Goal: Task Accomplishment & Management: Use online tool/utility

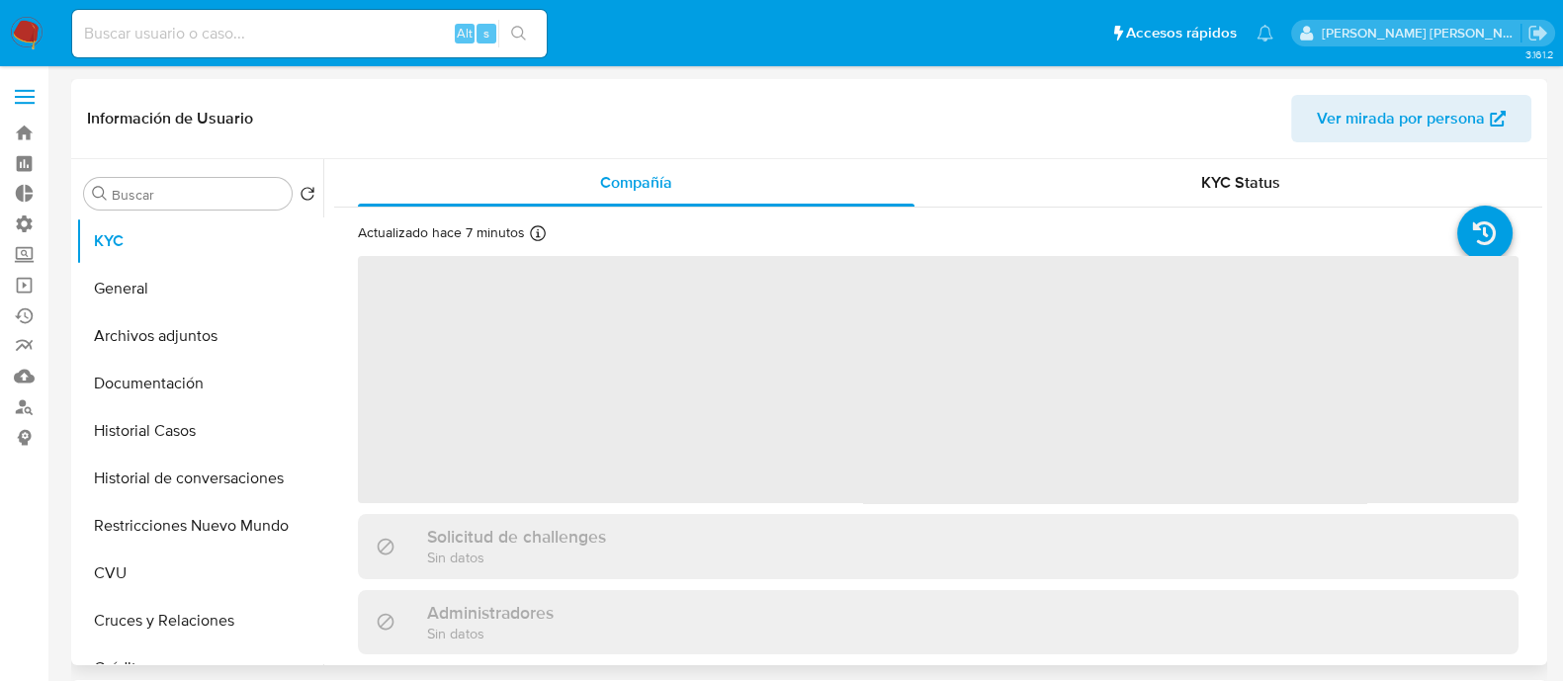
select select "10"
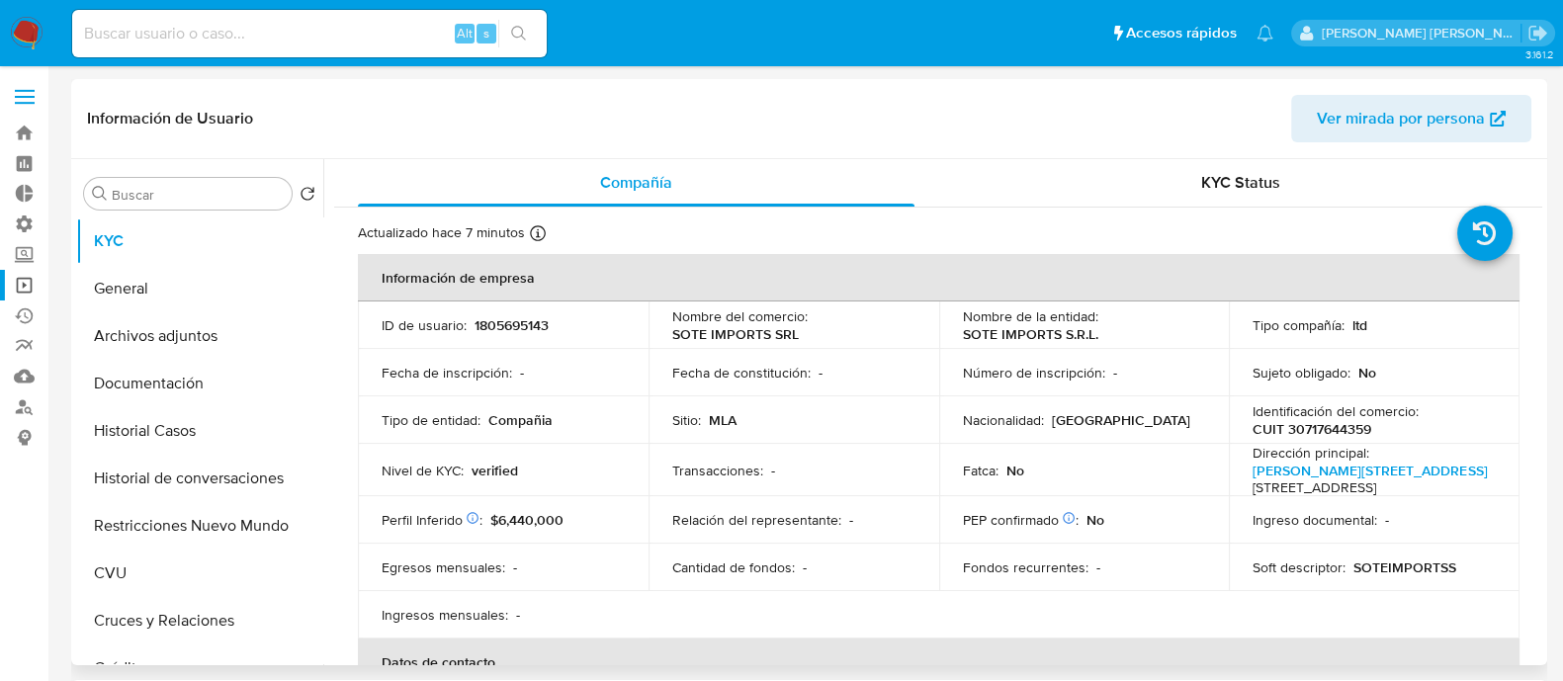
click at [20, 285] on link "Operaciones masivas" at bounding box center [117, 285] width 235 height 31
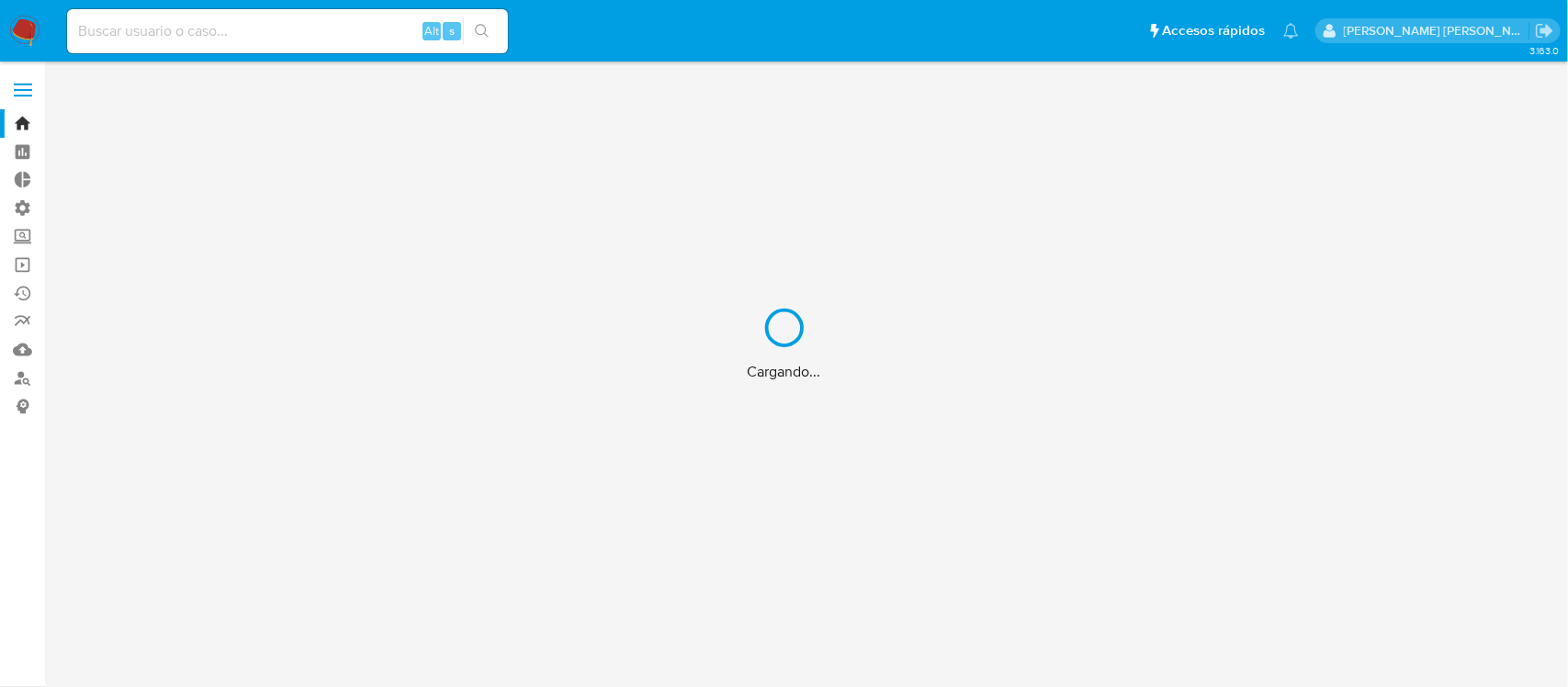
click at [176, 26] on div "Cargando..." at bounding box center [784, 343] width 1568 height 687
click at [164, 33] on div "Cargando..." at bounding box center [784, 343] width 1568 height 687
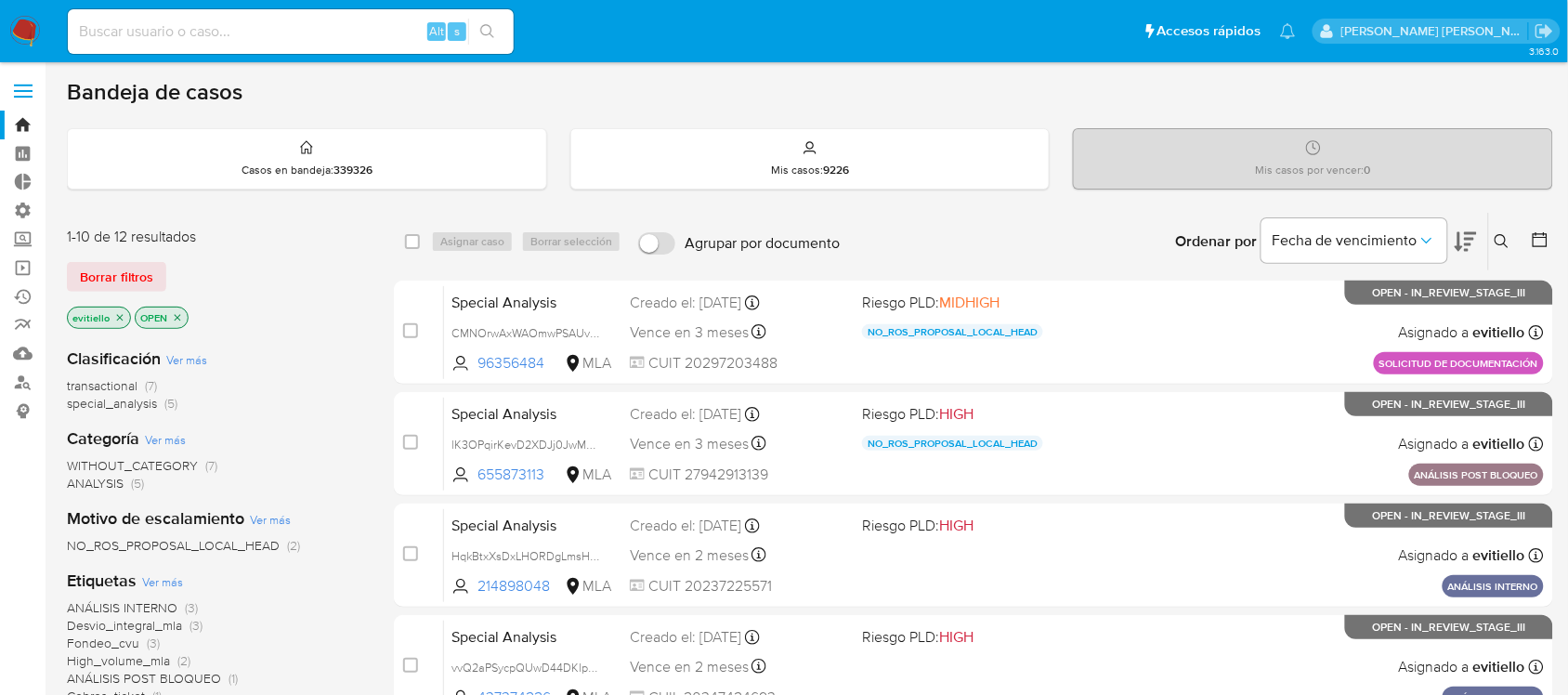
click at [335, 41] on input at bounding box center [290, 32] width 446 height 24
paste input "70954924"
type input "70954924"
click at [488, 34] on icon "search-icon" at bounding box center [488, 32] width 15 height 15
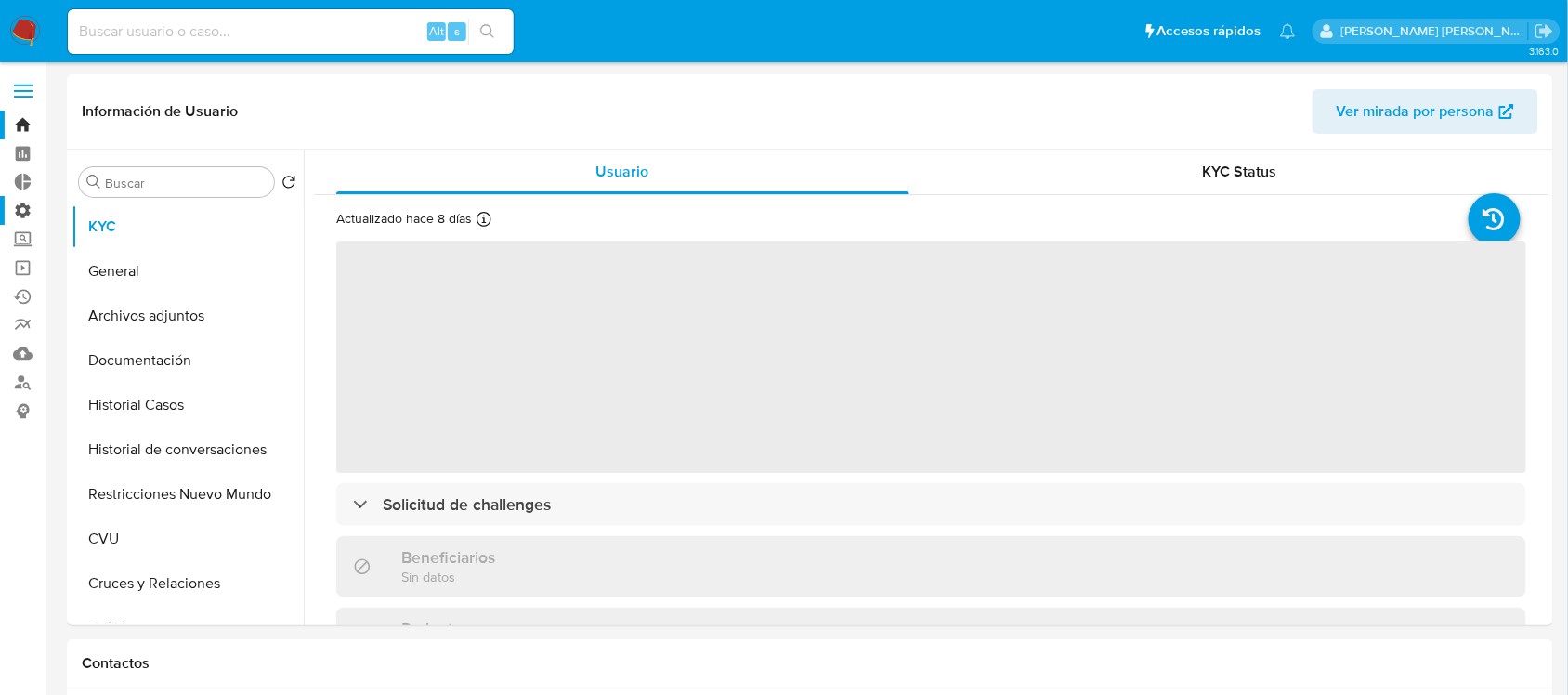
select select "10"
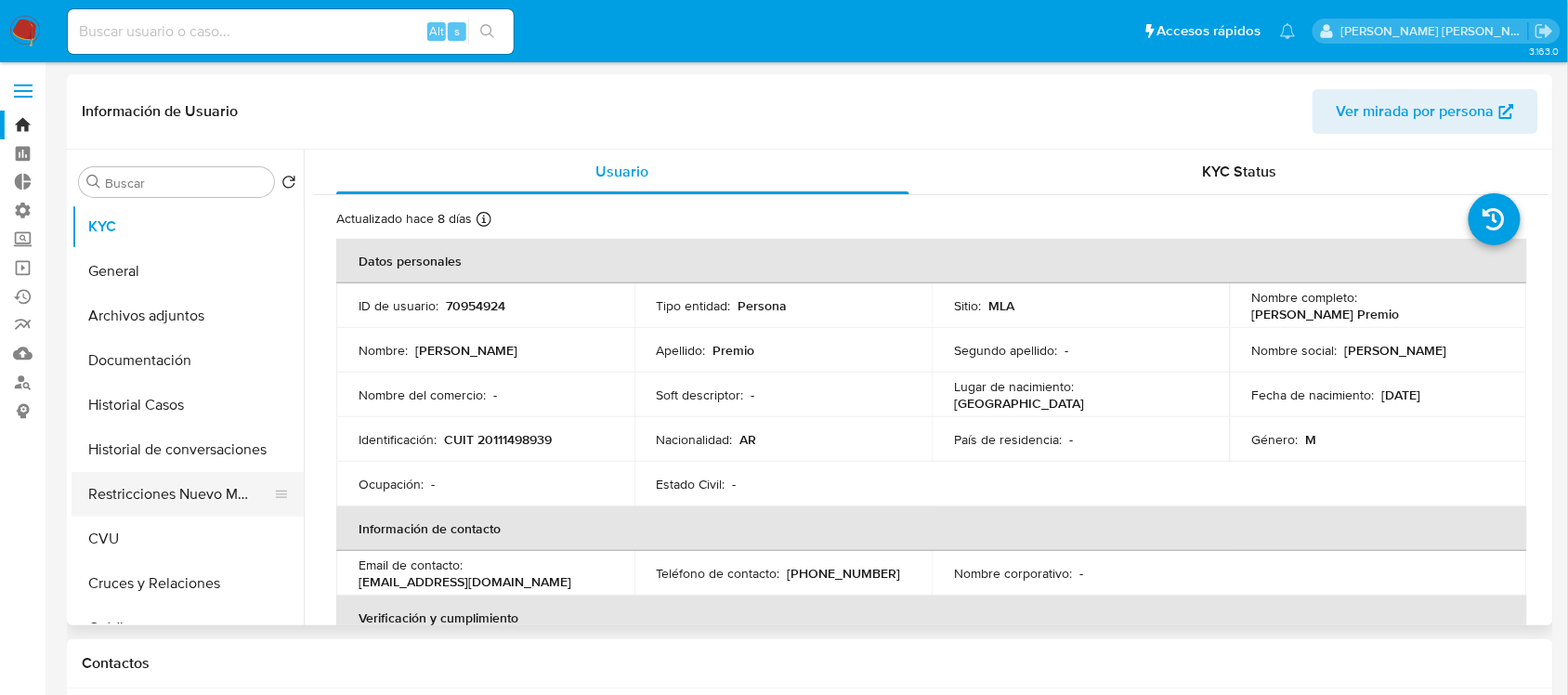
click at [184, 491] on button "Restricciones Nuevo Mundo" at bounding box center [180, 494] width 217 height 44
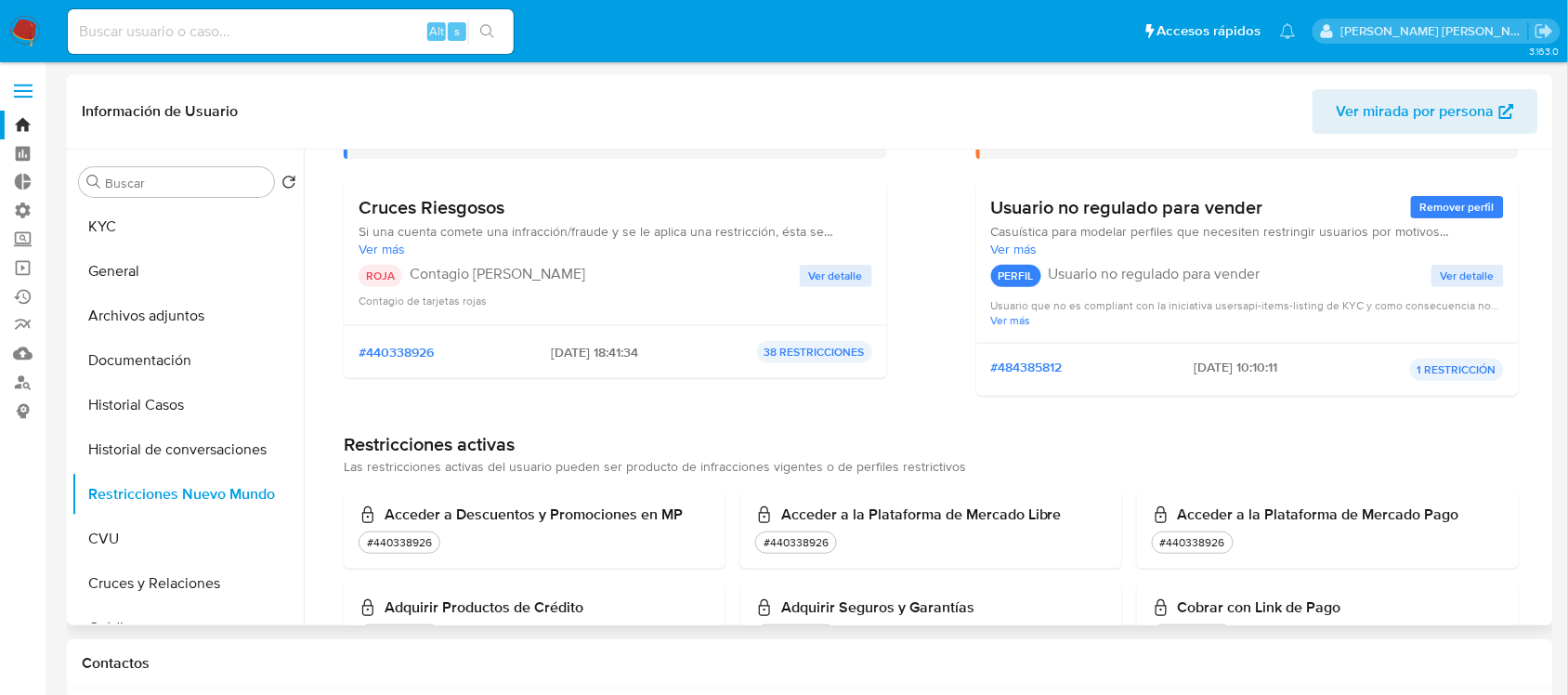
scroll to position [349, 0]
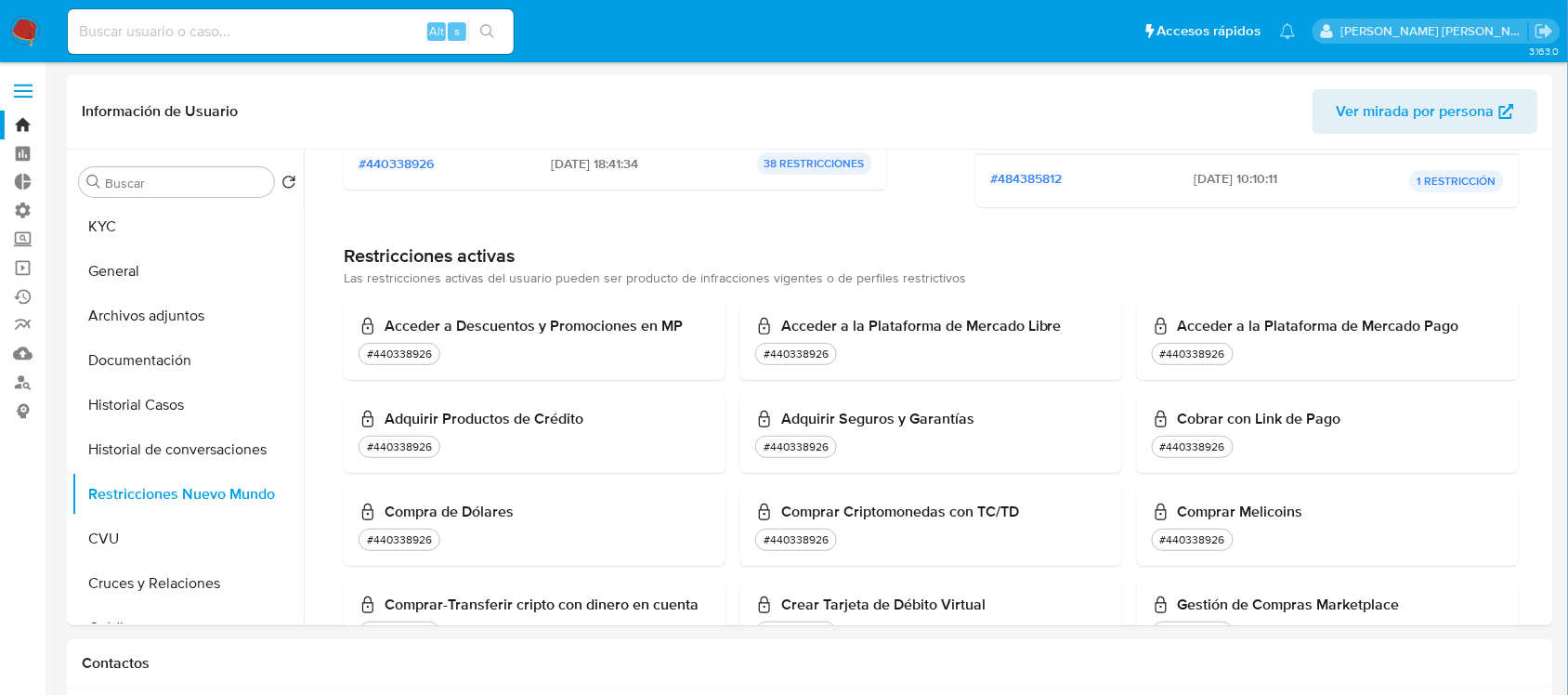
click at [342, 31] on input at bounding box center [290, 32] width 446 height 24
paste input "600325419"
type input "600325419"
click at [480, 39] on button "search-icon" at bounding box center [487, 32] width 39 height 26
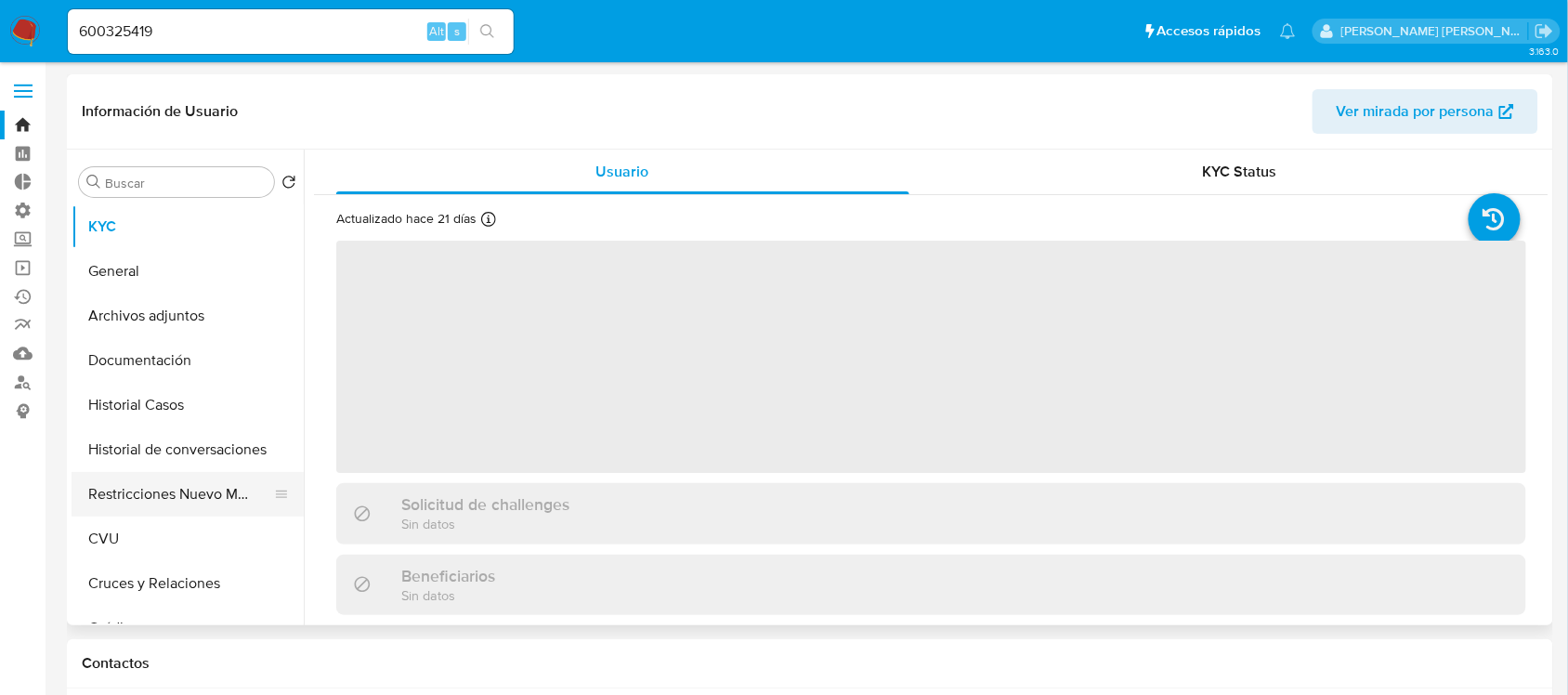
click at [177, 498] on button "Restricciones Nuevo Mundo" at bounding box center [180, 494] width 217 height 44
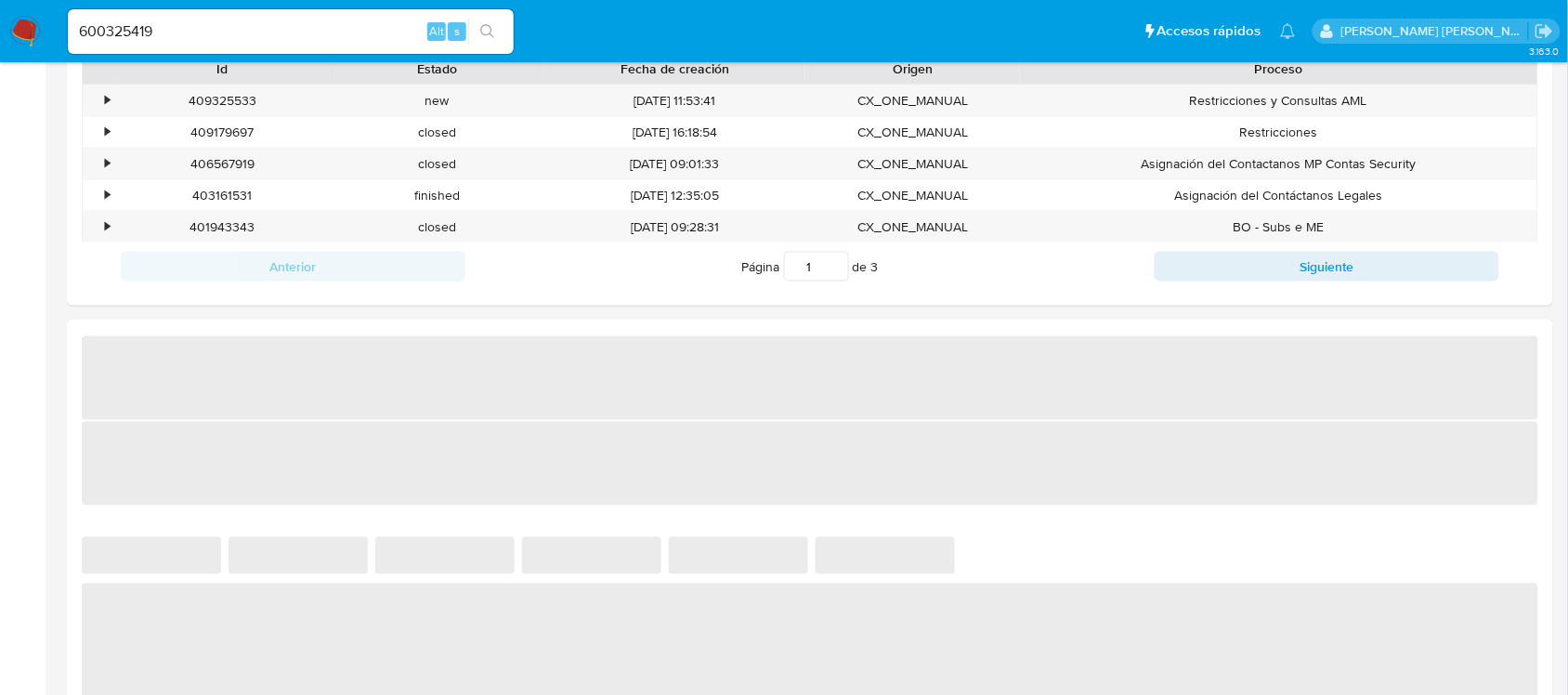
select select "10"
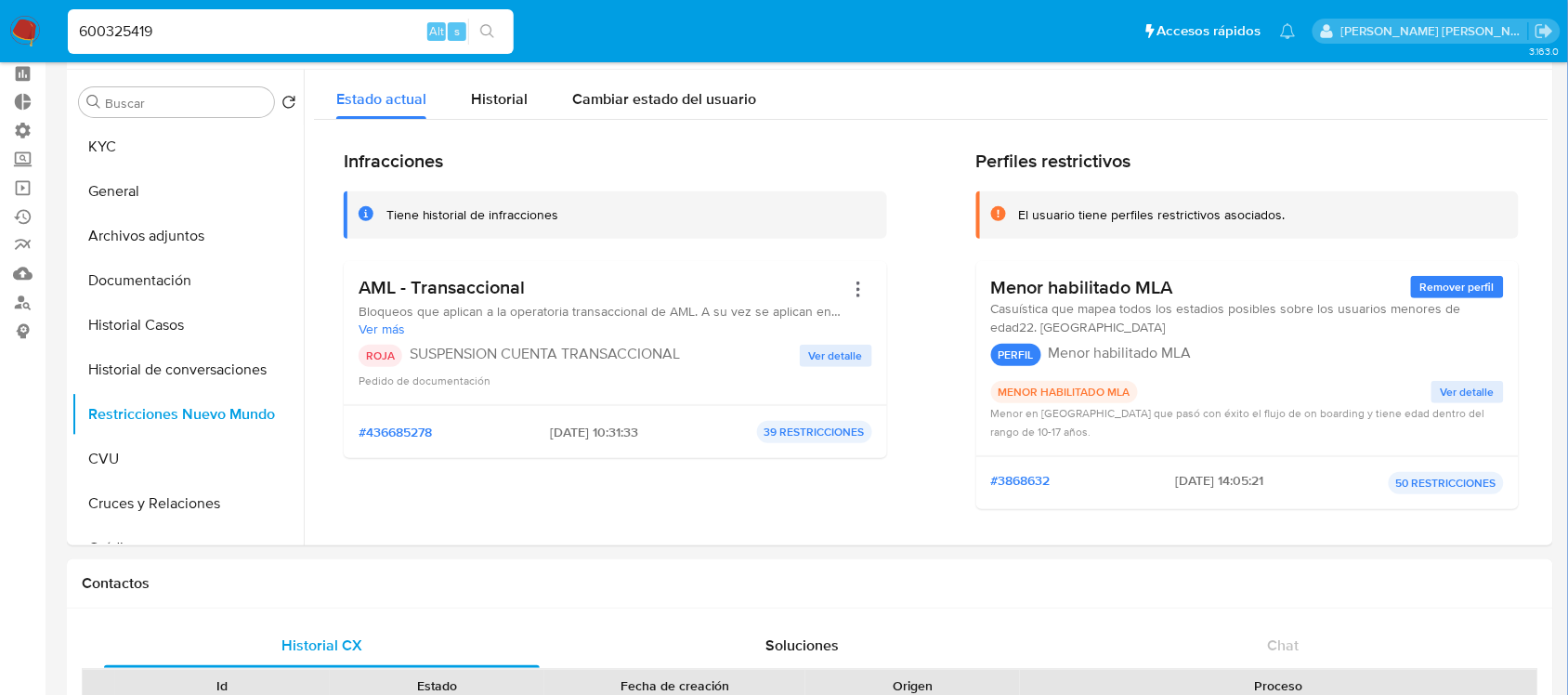
click at [259, 30] on input "600325419" at bounding box center [290, 32] width 446 height 24
paste input "2913209111"
type input "2913209111"
click at [491, 33] on icon "search-icon" at bounding box center [488, 32] width 15 height 15
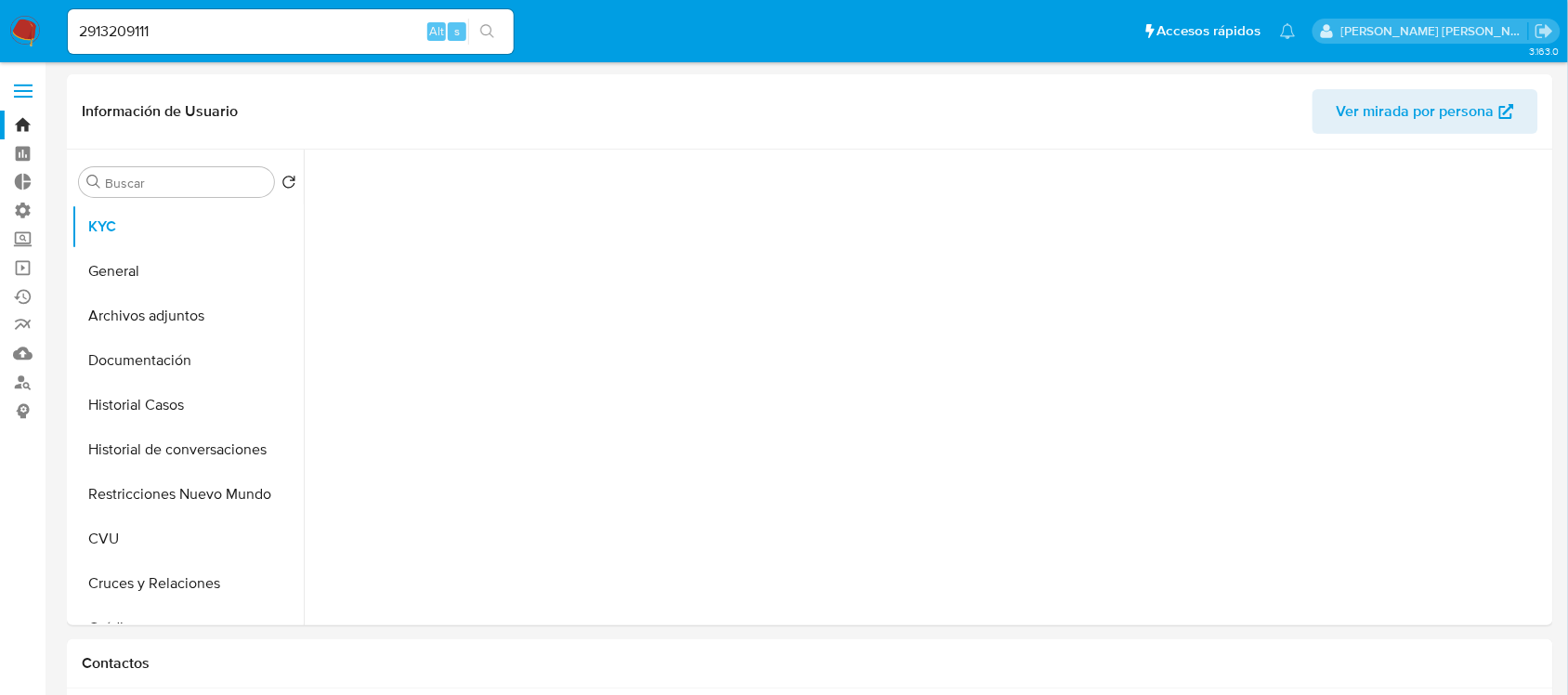
click at [177, 442] on button "Historial de conversaciones" at bounding box center [187, 450] width 232 height 44
click at [200, 491] on button "Restricciones Nuevo Mundo" at bounding box center [180, 494] width 217 height 44
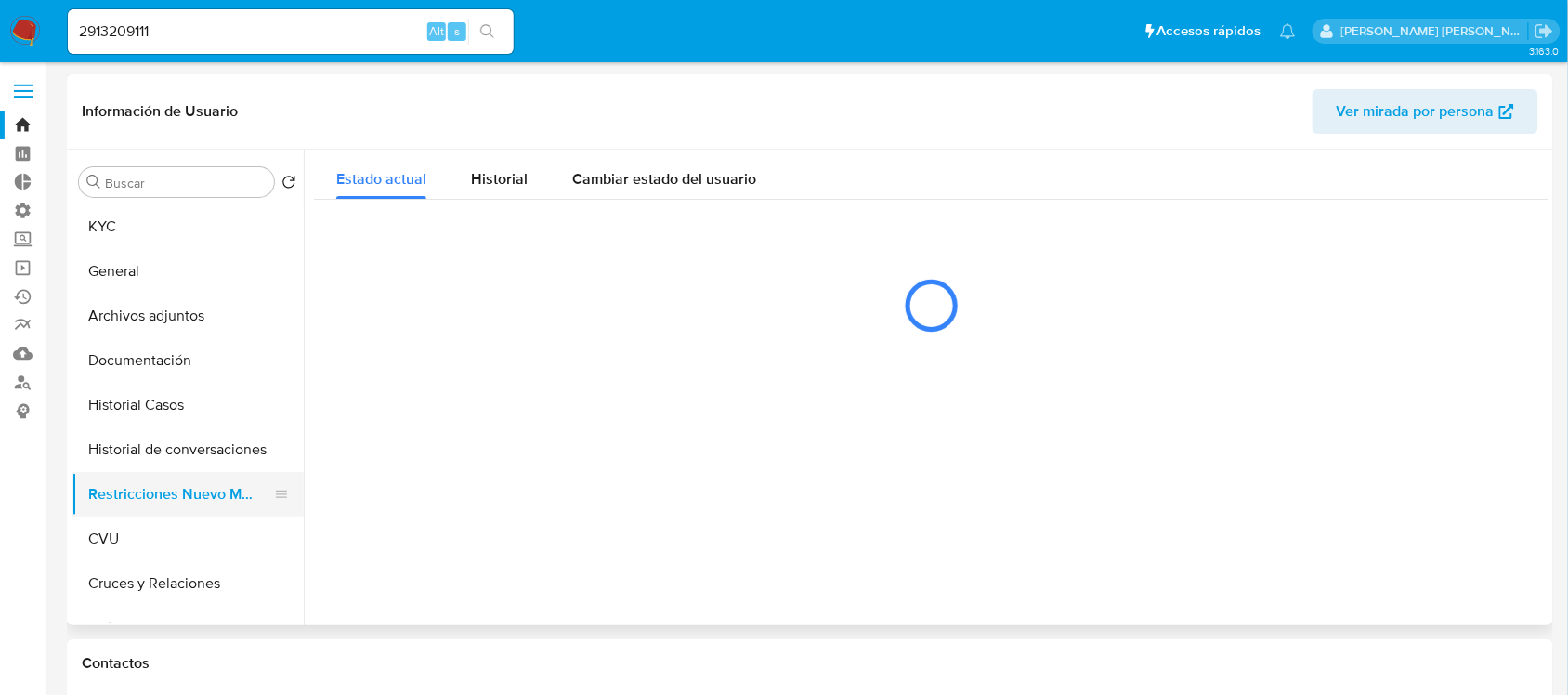
select select "10"
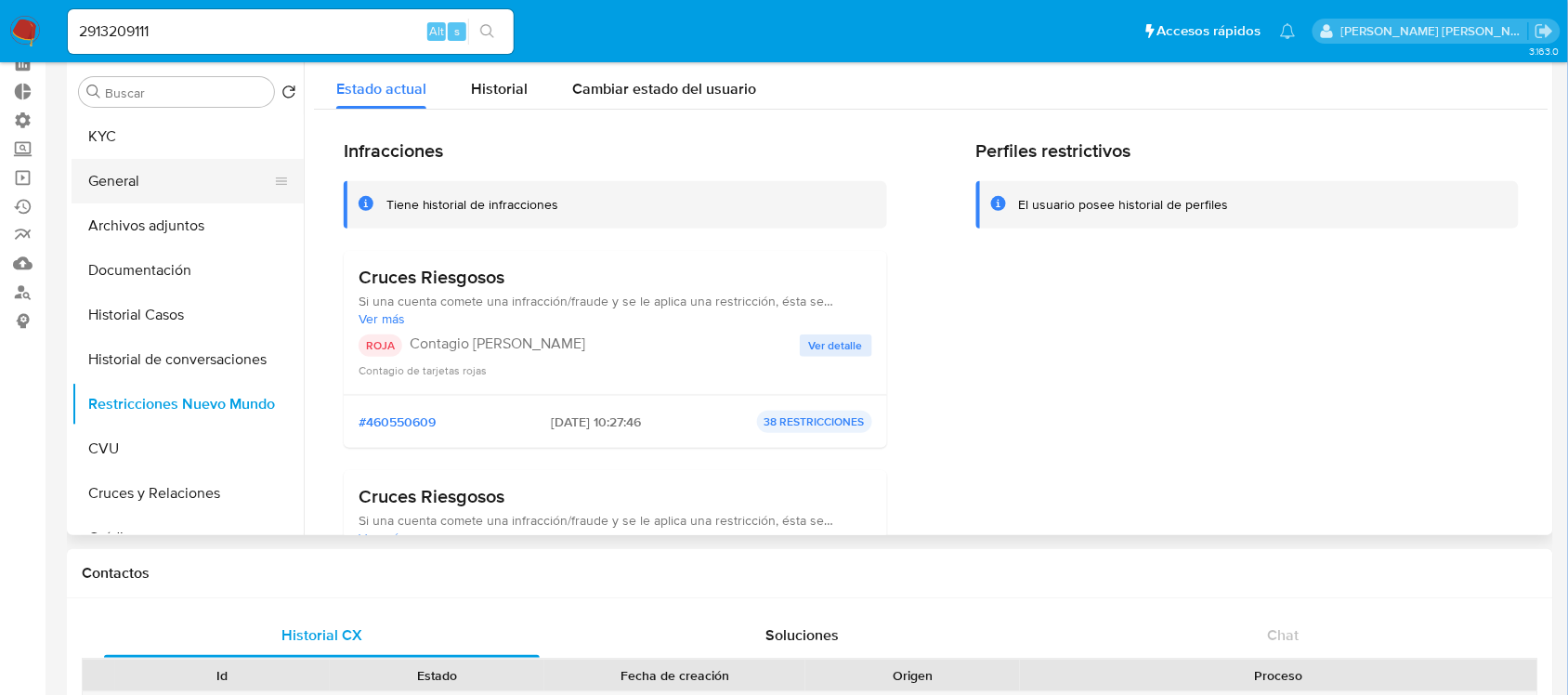
click at [224, 166] on button "General" at bounding box center [180, 181] width 217 height 44
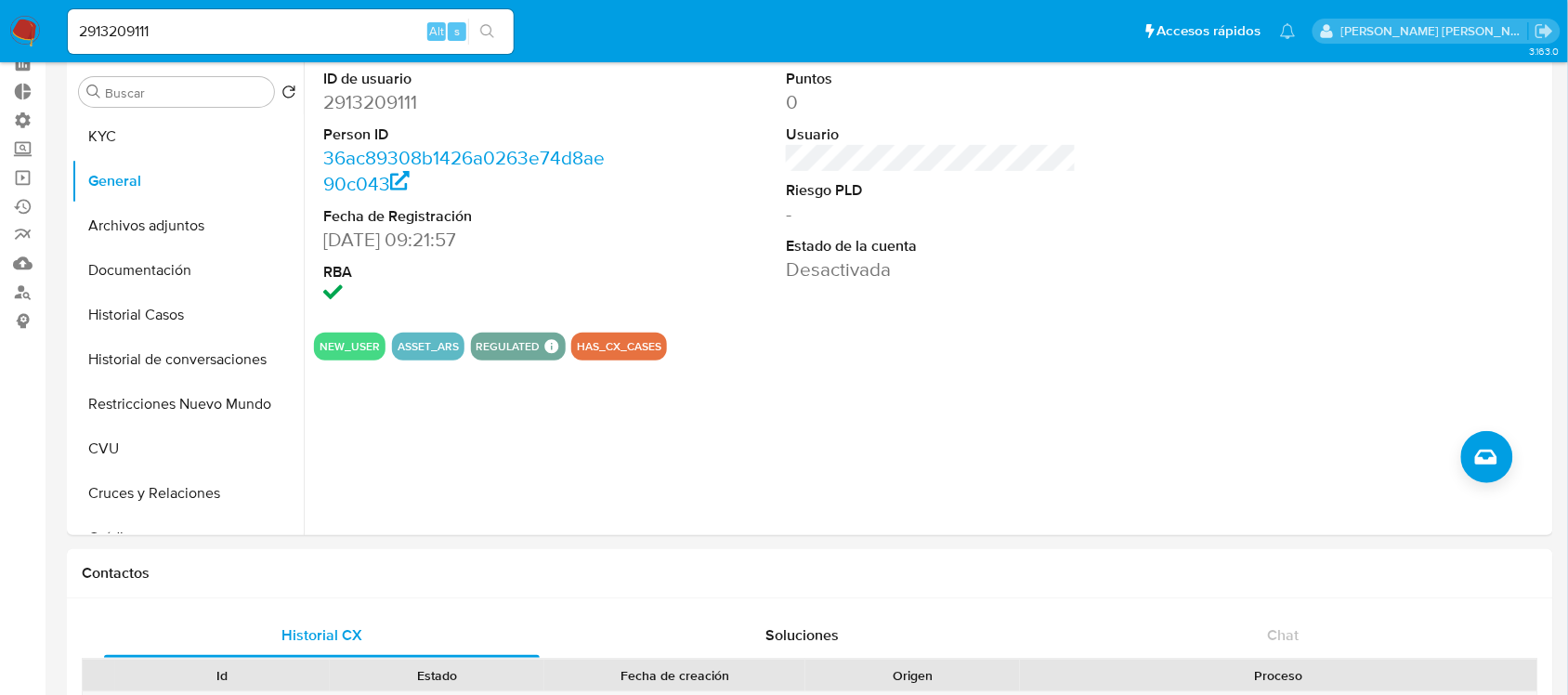
click at [279, 39] on input "2913209111" at bounding box center [290, 32] width 446 height 24
paste input "690759304"
type input "690759304"
click at [488, 24] on icon "search-icon" at bounding box center [488, 32] width 15 height 15
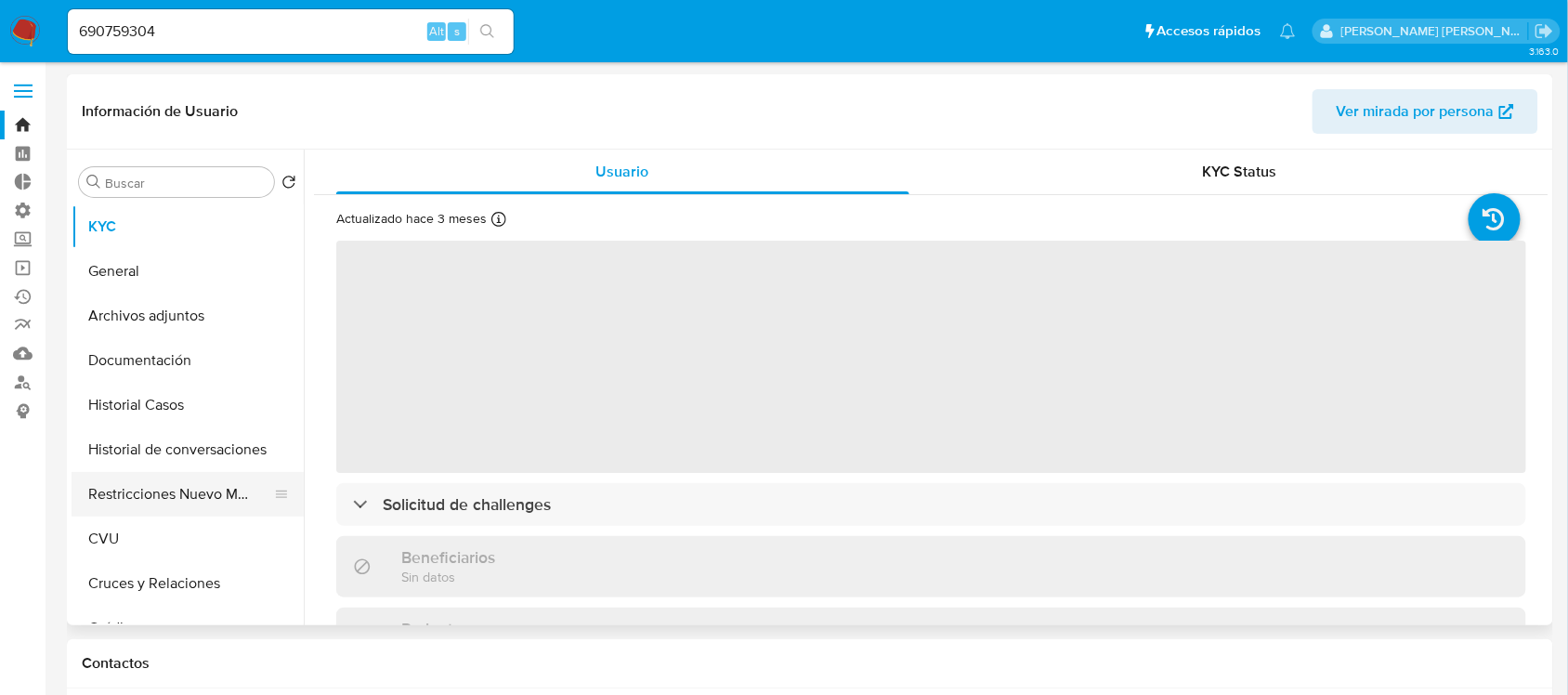
click at [153, 477] on button "Restricciones Nuevo Mundo" at bounding box center [180, 494] width 217 height 44
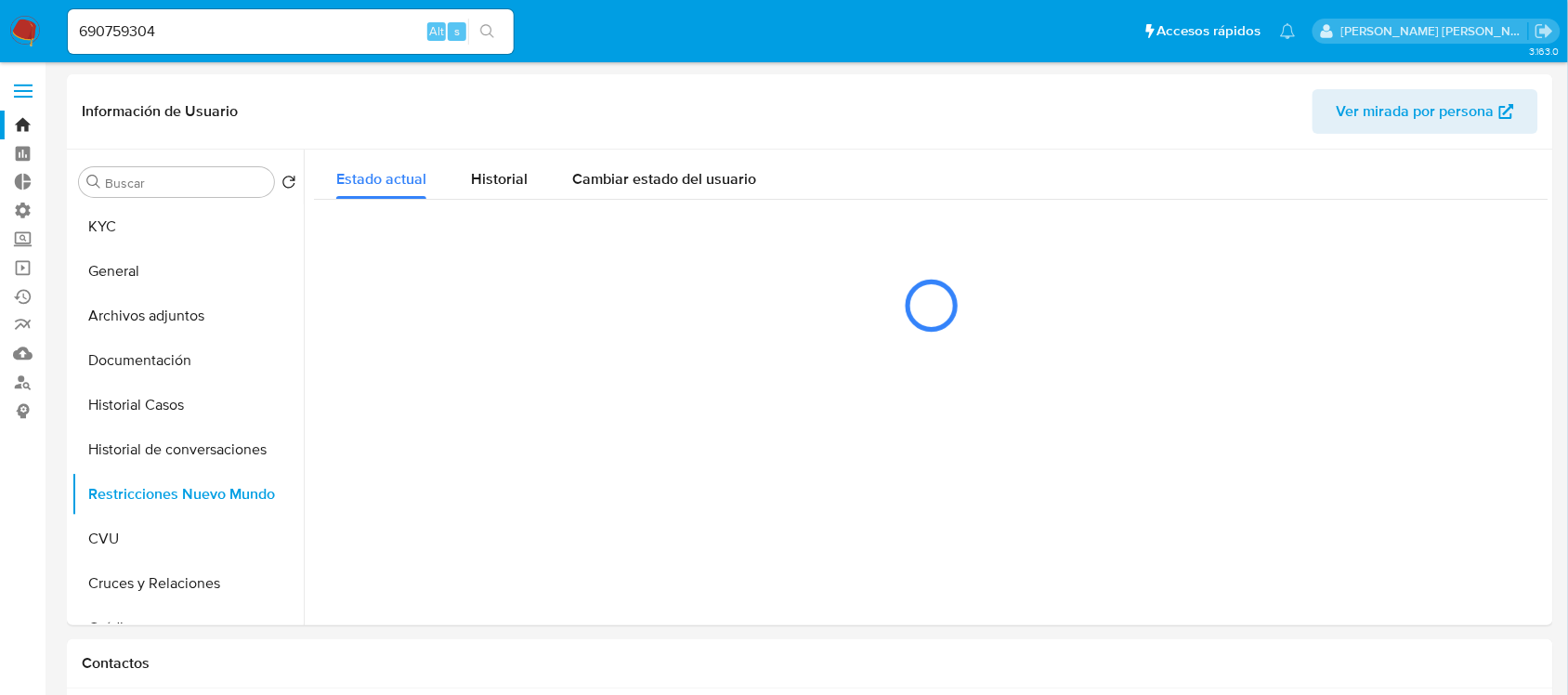
select select "10"
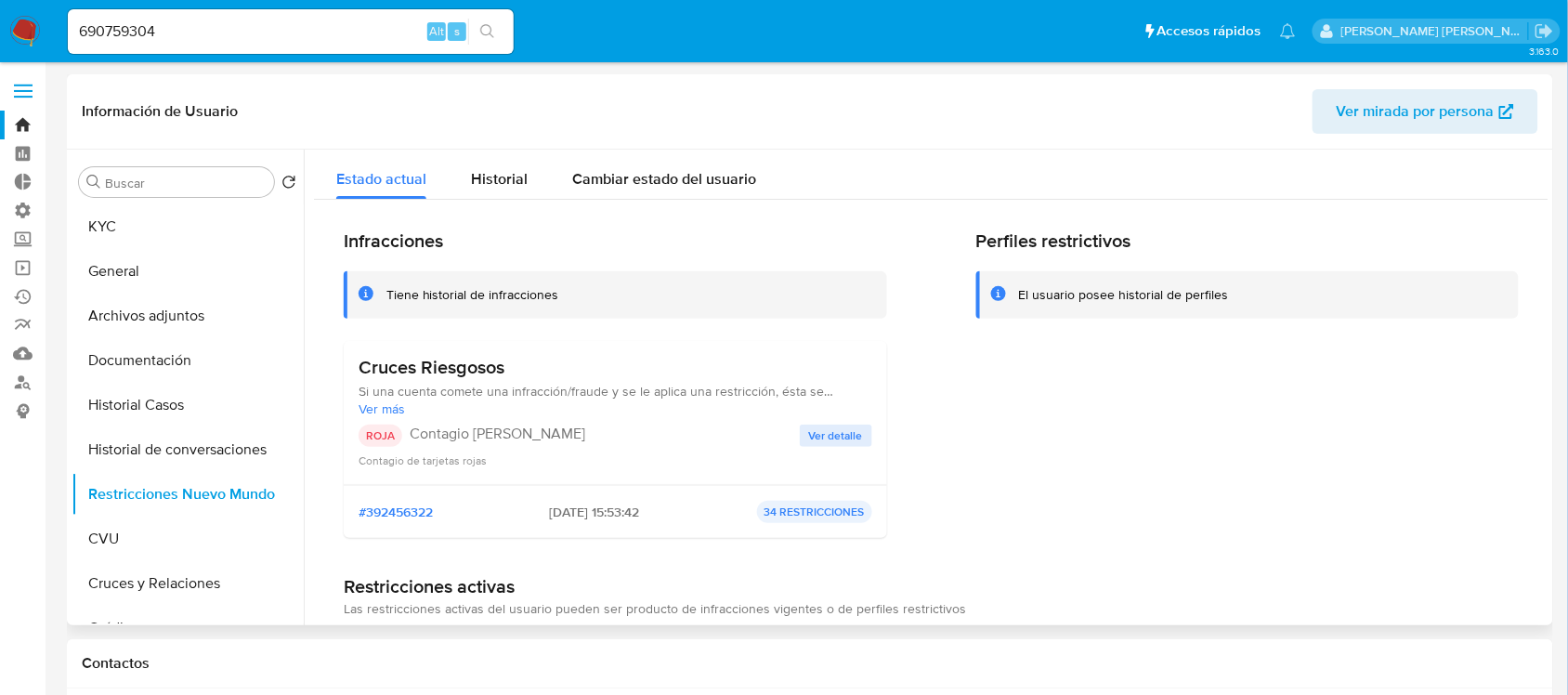
scroll to position [465, 0]
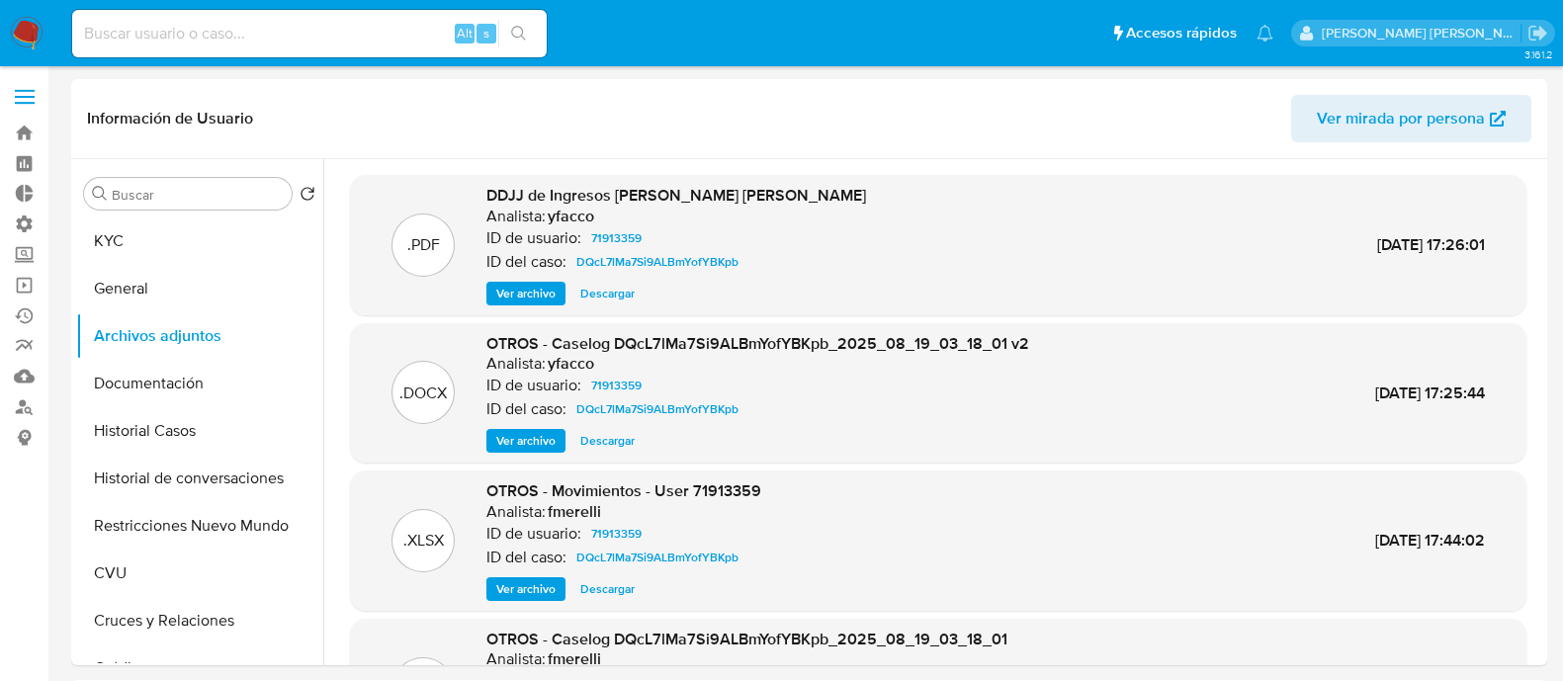
select select "10"
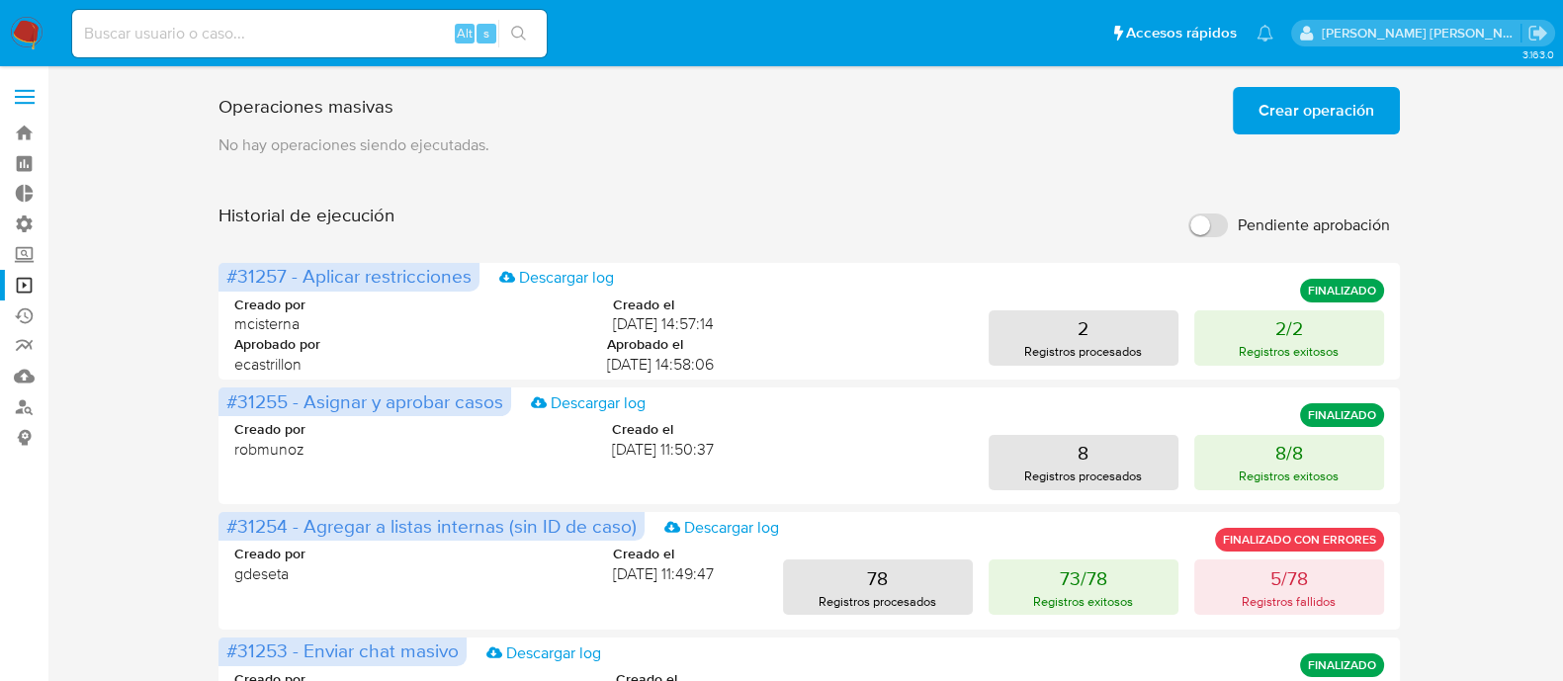
click at [1361, 114] on span "Crear operación" at bounding box center [1316, 110] width 116 height 43
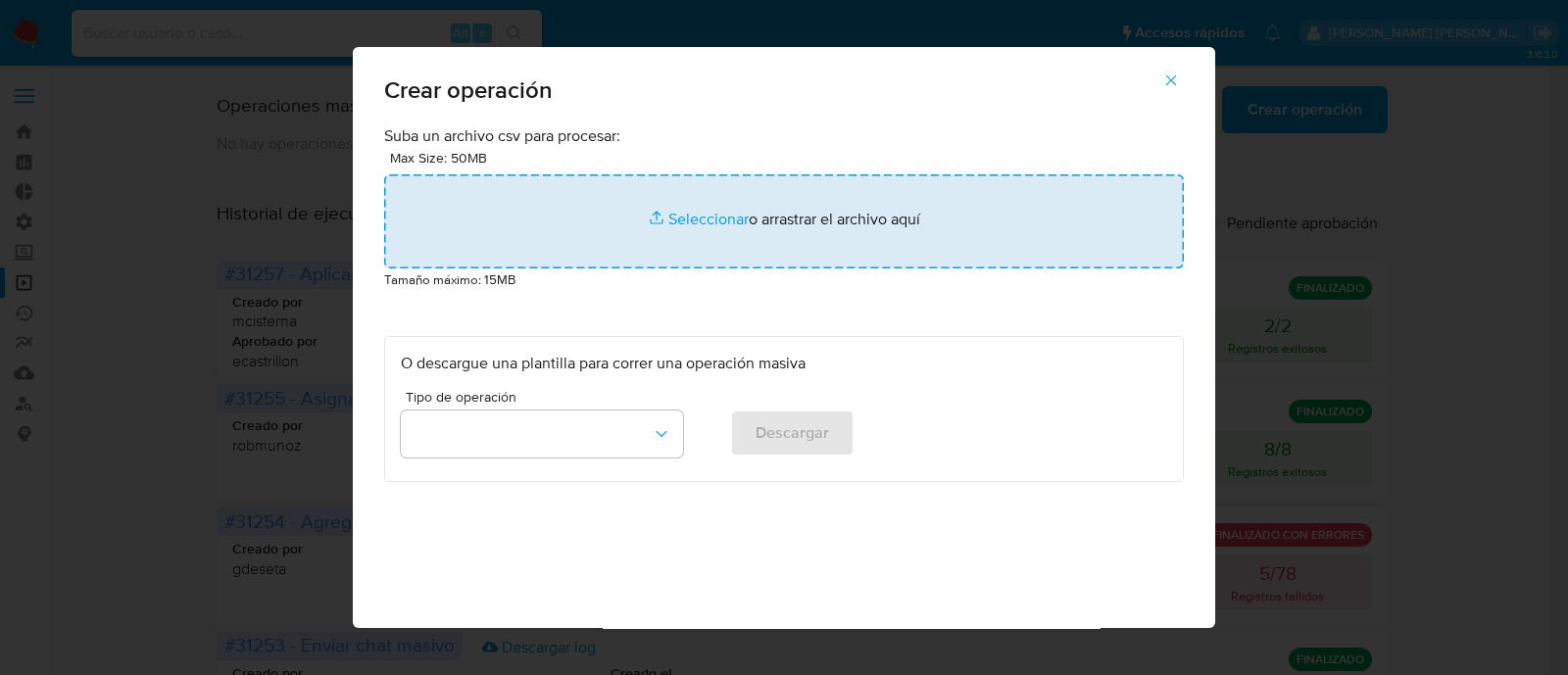
click at [685, 243] on input "file" at bounding box center [784, 221] width 800 height 94
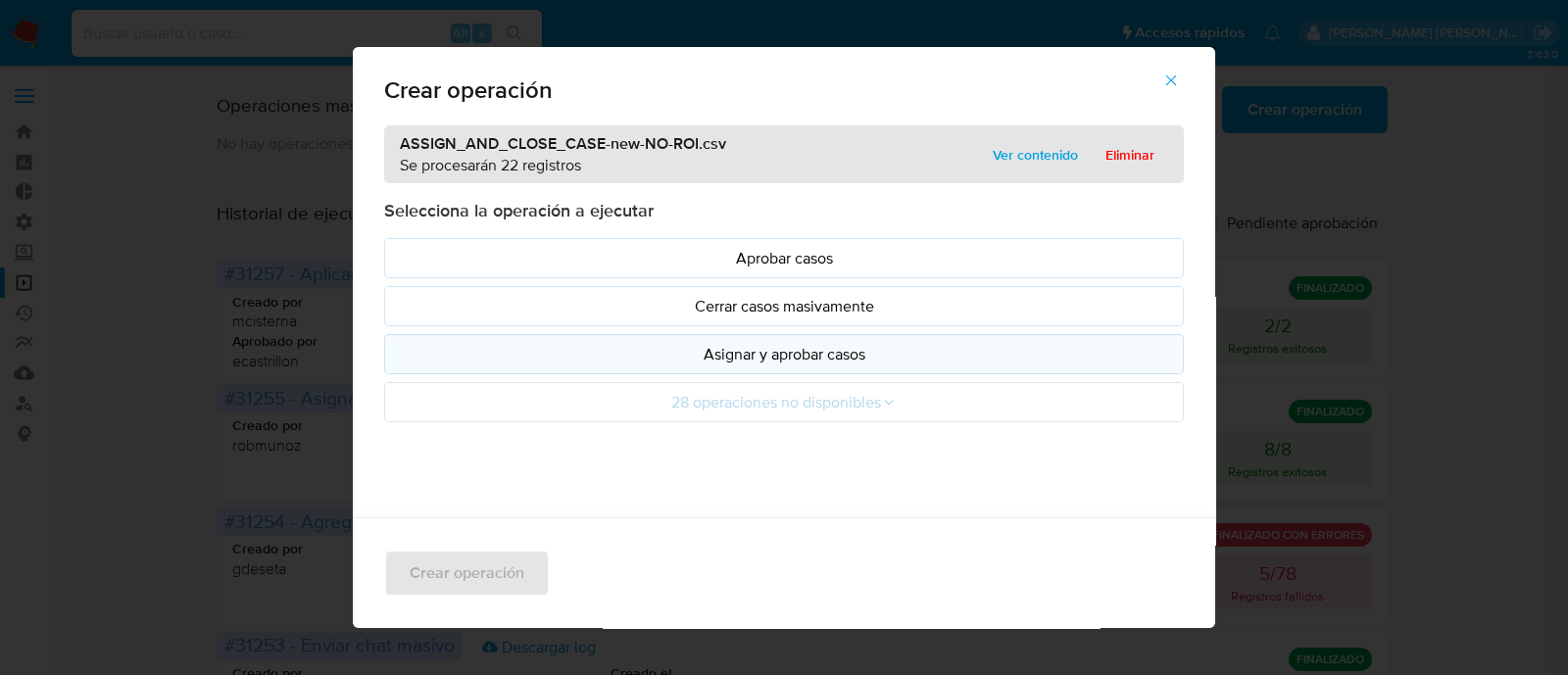
click at [774, 360] on p "Asignar y aprobar casos" at bounding box center [784, 354] width 767 height 23
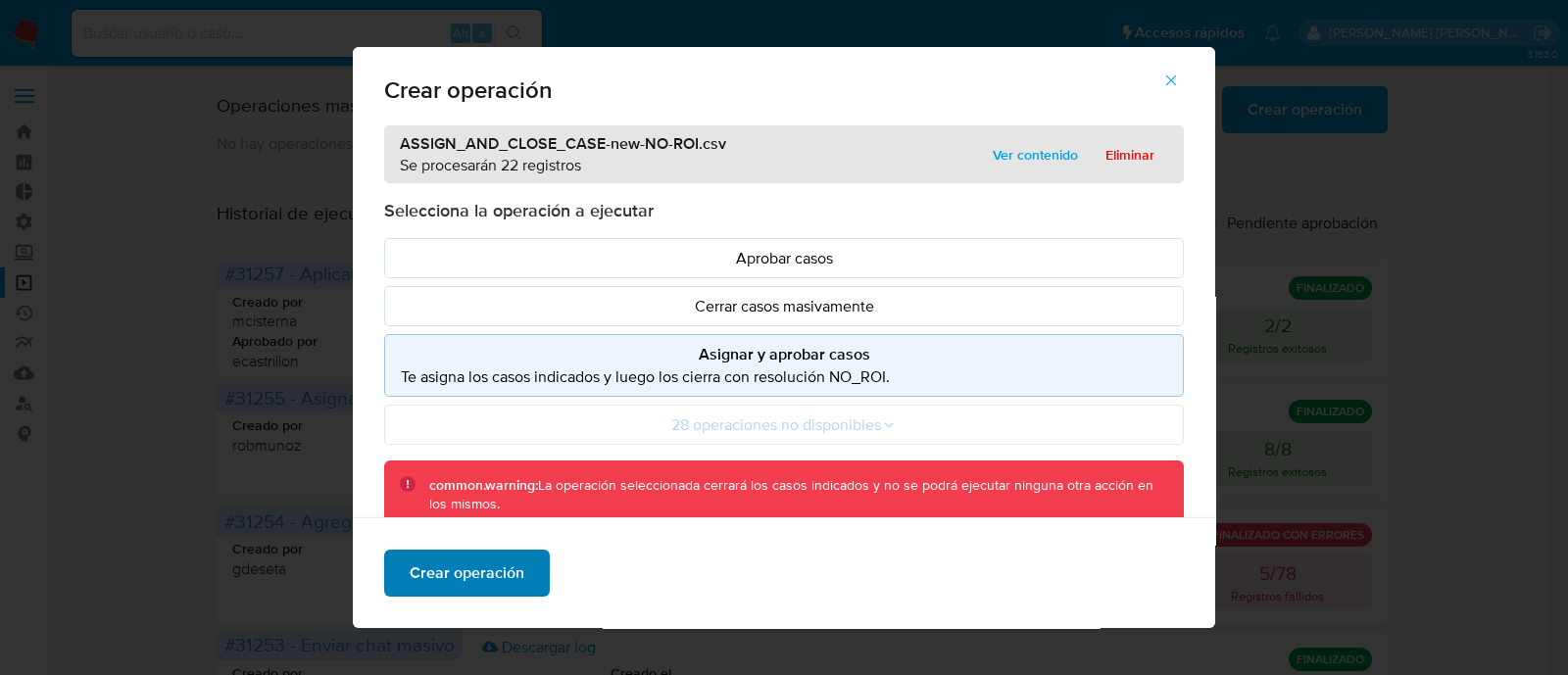
click at [476, 578] on span "Crear operación" at bounding box center [467, 572] width 115 height 43
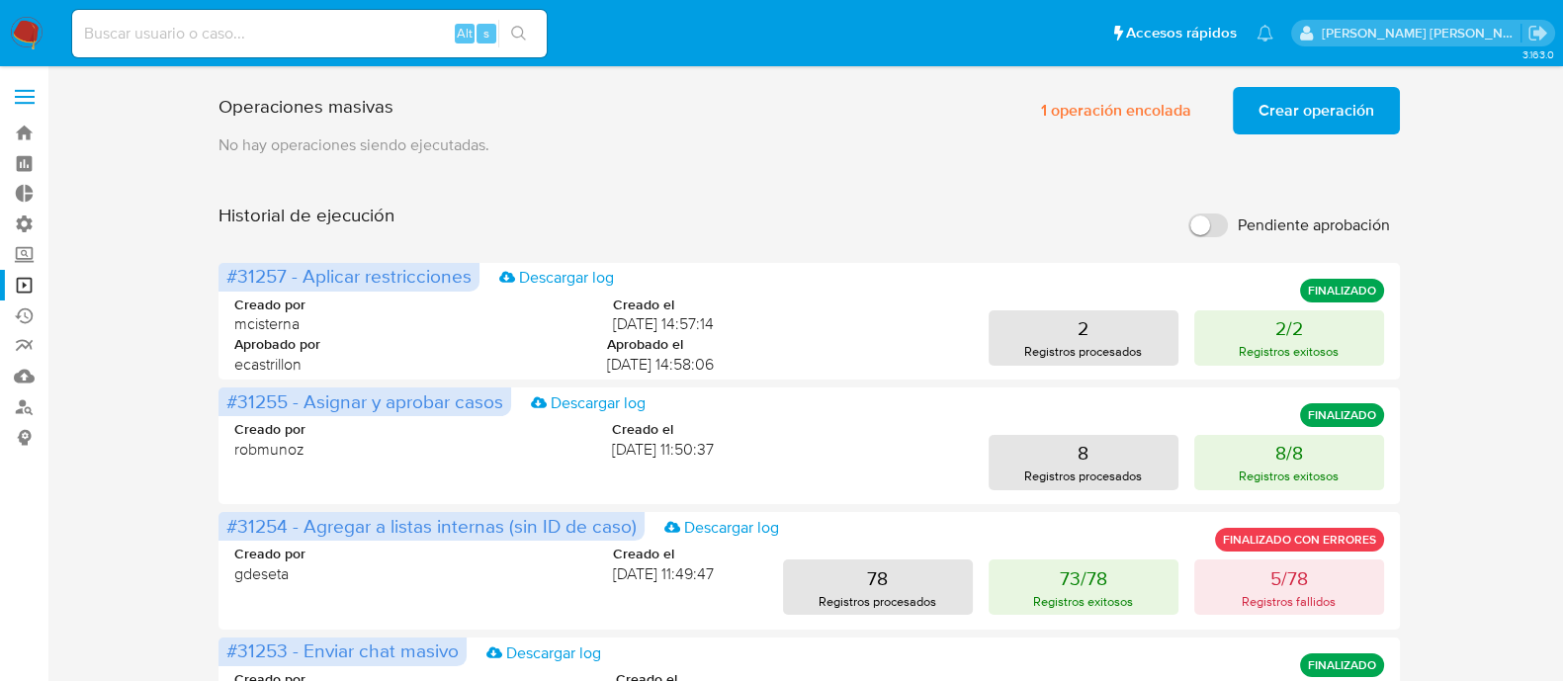
click at [28, 35] on img at bounding box center [27, 34] width 34 height 34
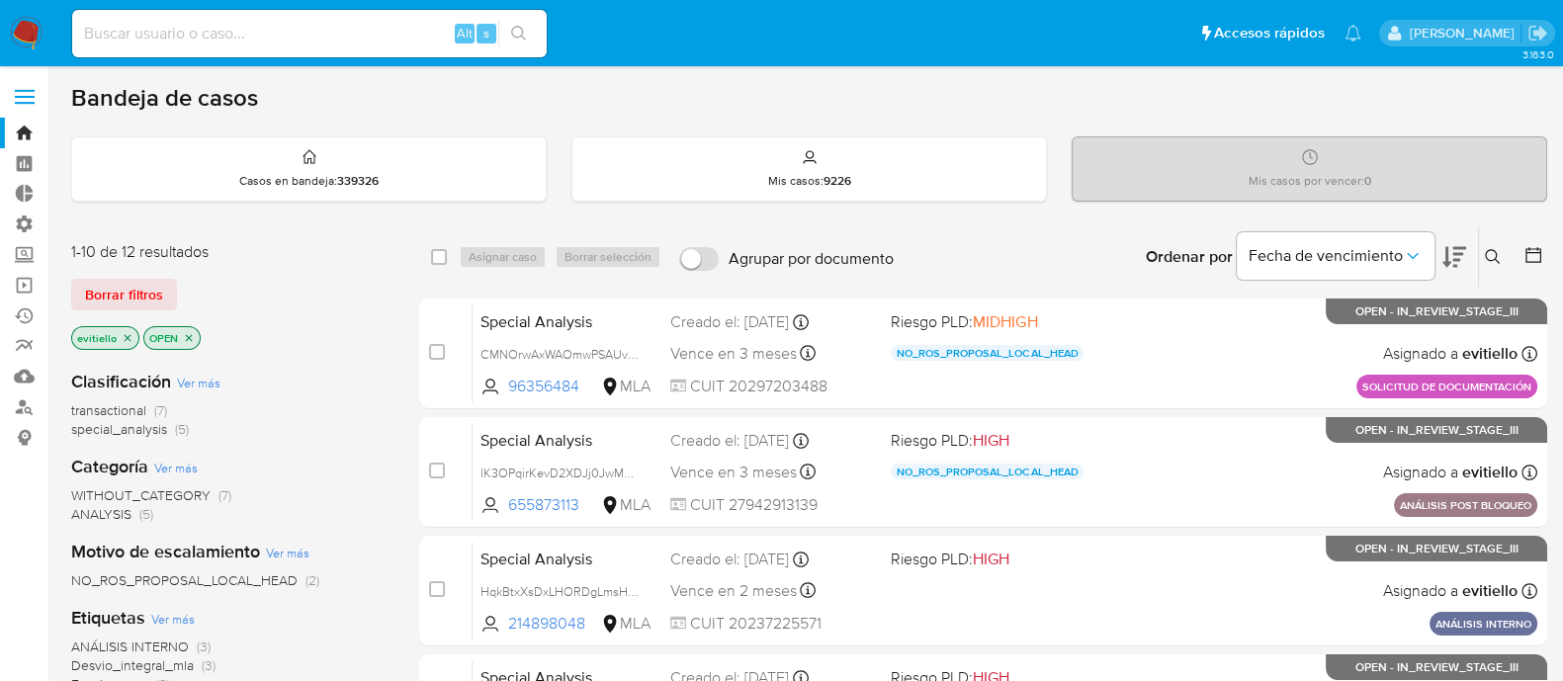
click at [269, 572] on span "NO_ROS_PROPOSAL_LOCAL_HEAD" at bounding box center [184, 580] width 226 height 20
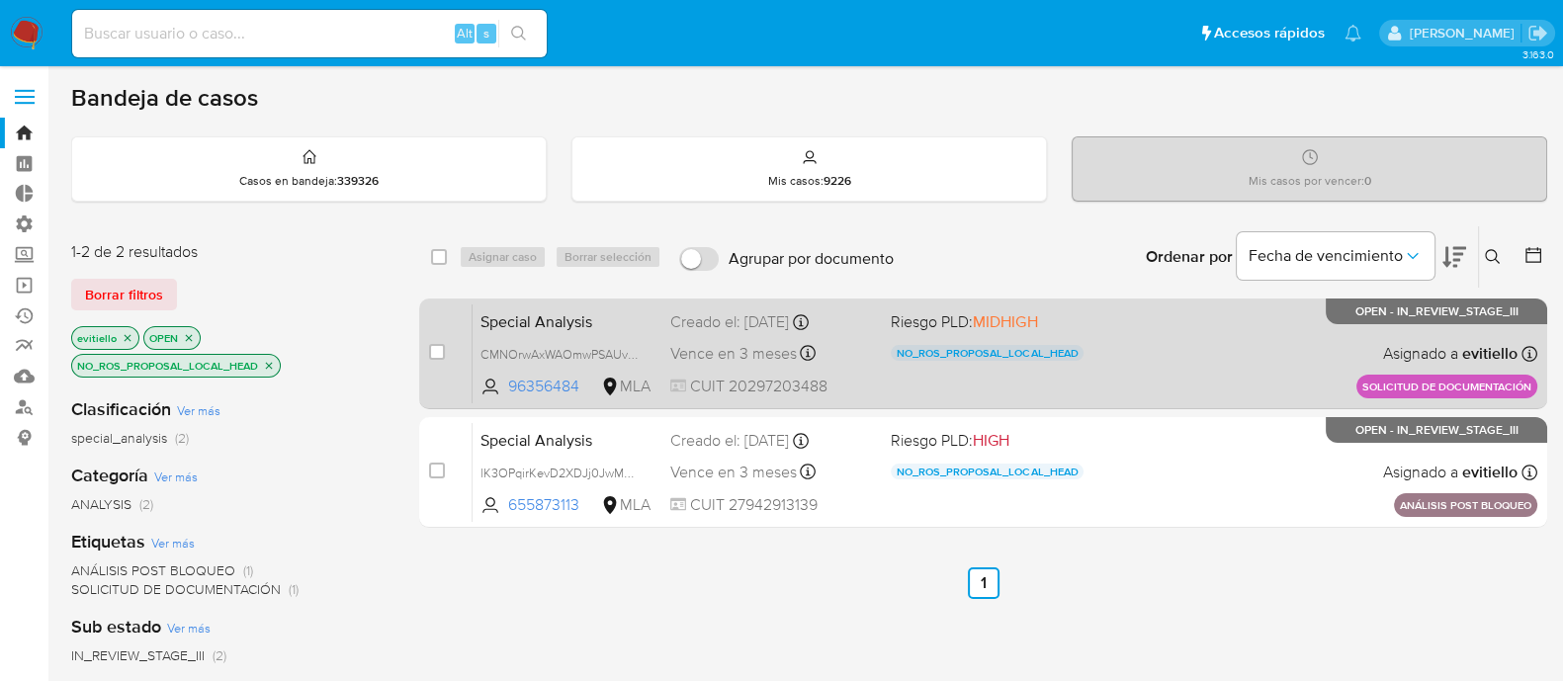
click at [1158, 337] on div "Special Analysis CMNOrwAxWAOmwPSAUv1hrrI8 96356484 MLA Riesgo PLD: MIDHIGH NO_R…" at bounding box center [1004, 353] width 1064 height 100
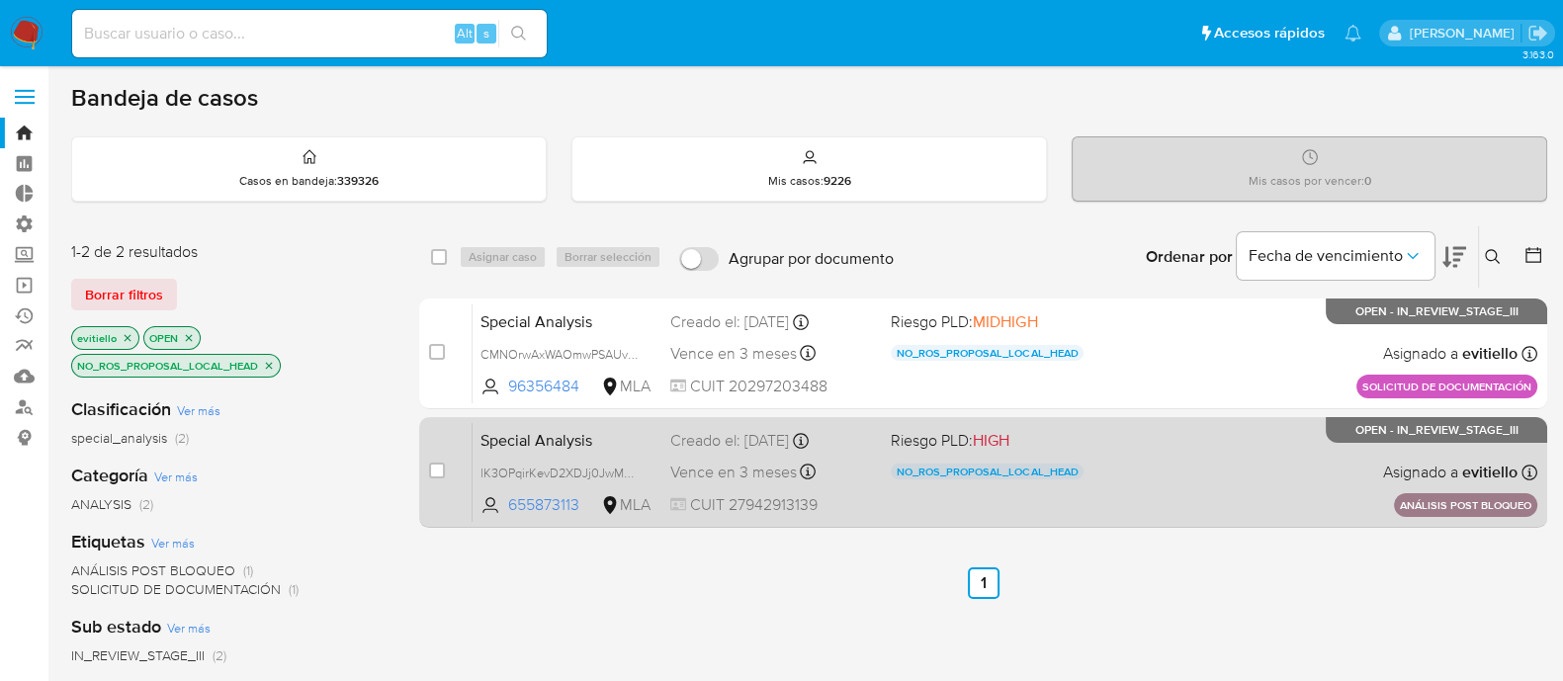
click at [1116, 510] on div "Special Analysis lK3OPqirKevD2XDJj0JwM9oK 655873113 MLA Riesgo PLD: HIGH NO_ROS…" at bounding box center [1004, 472] width 1064 height 100
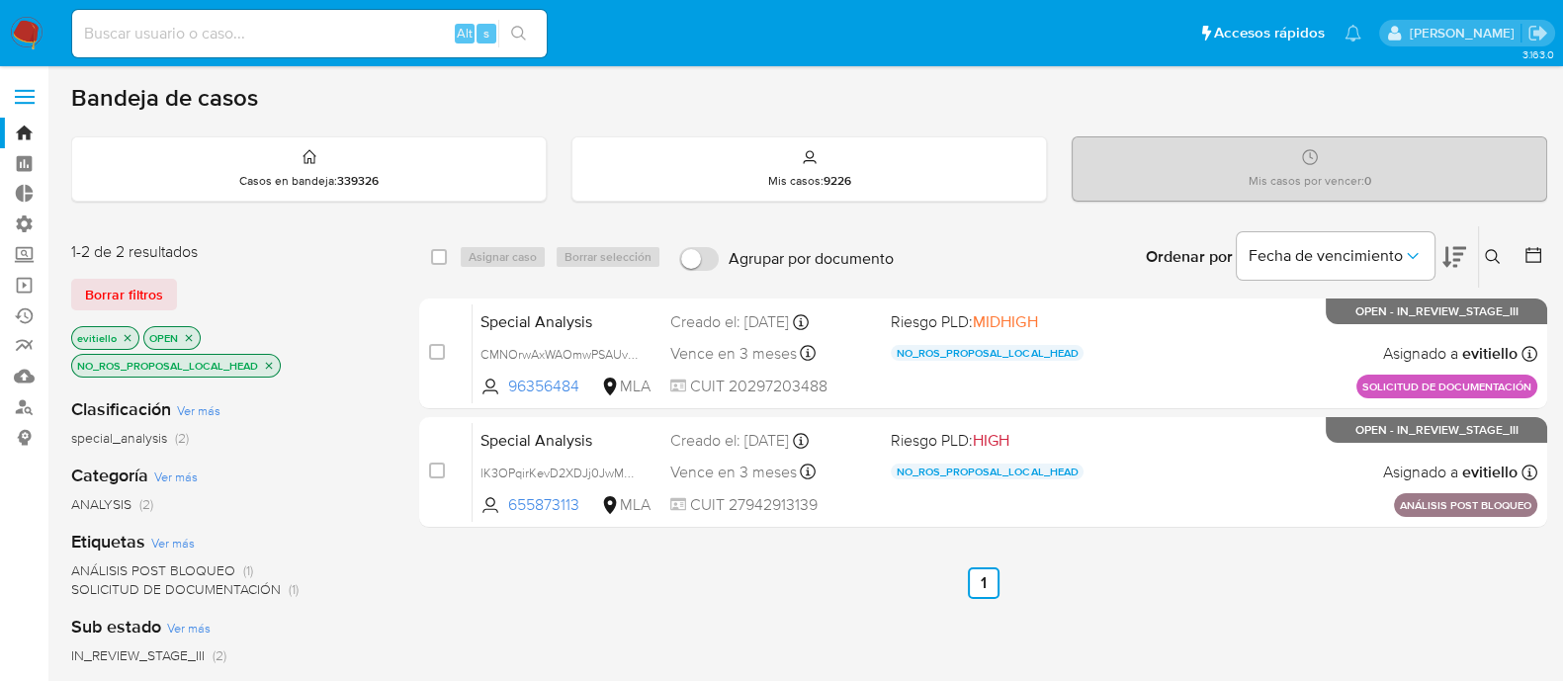
click at [27, 32] on img at bounding box center [27, 34] width 34 height 34
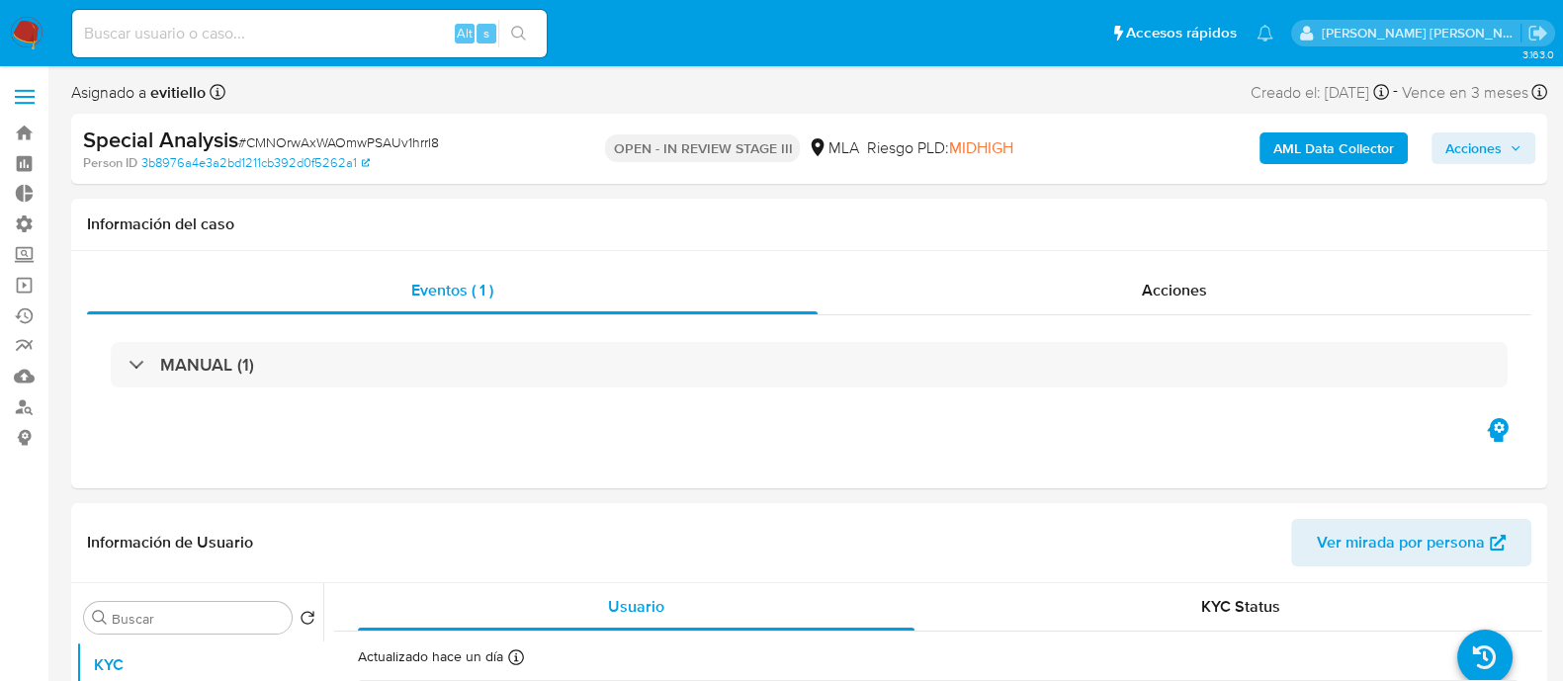
click at [1479, 155] on span "Acciones" at bounding box center [1473, 148] width 56 height 32
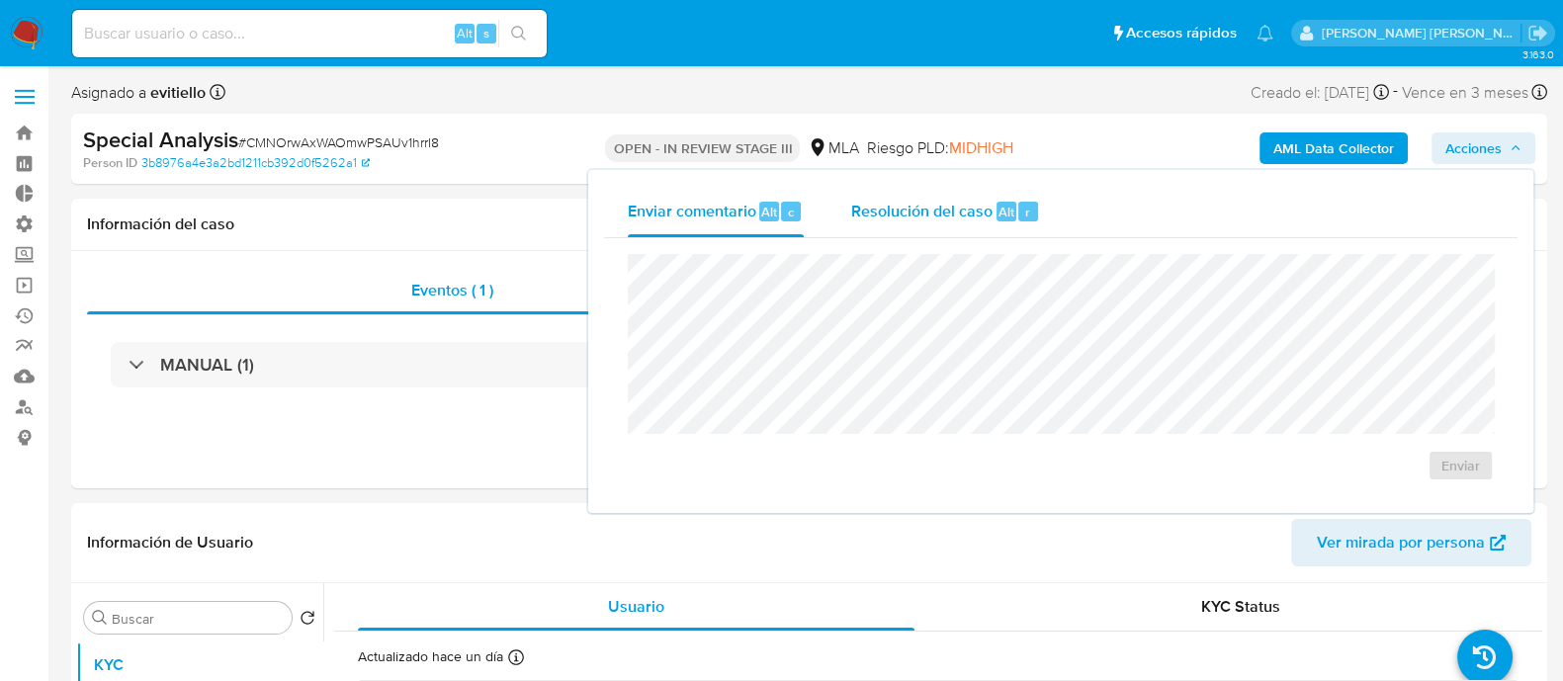
click at [904, 214] on span "Resolución del caso" at bounding box center [921, 211] width 141 height 23
select select "10"
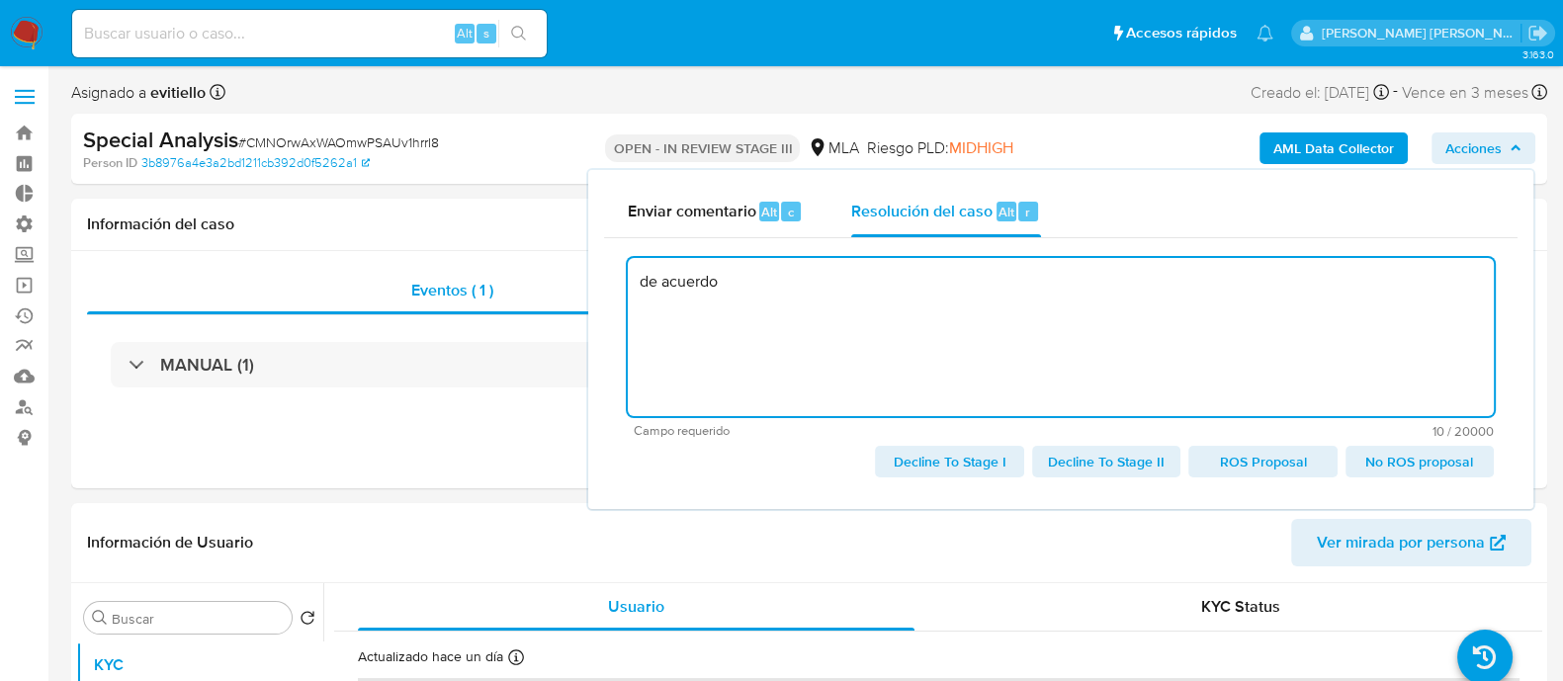
click at [1444, 464] on span "No ROS proposal" at bounding box center [1419, 462] width 121 height 28
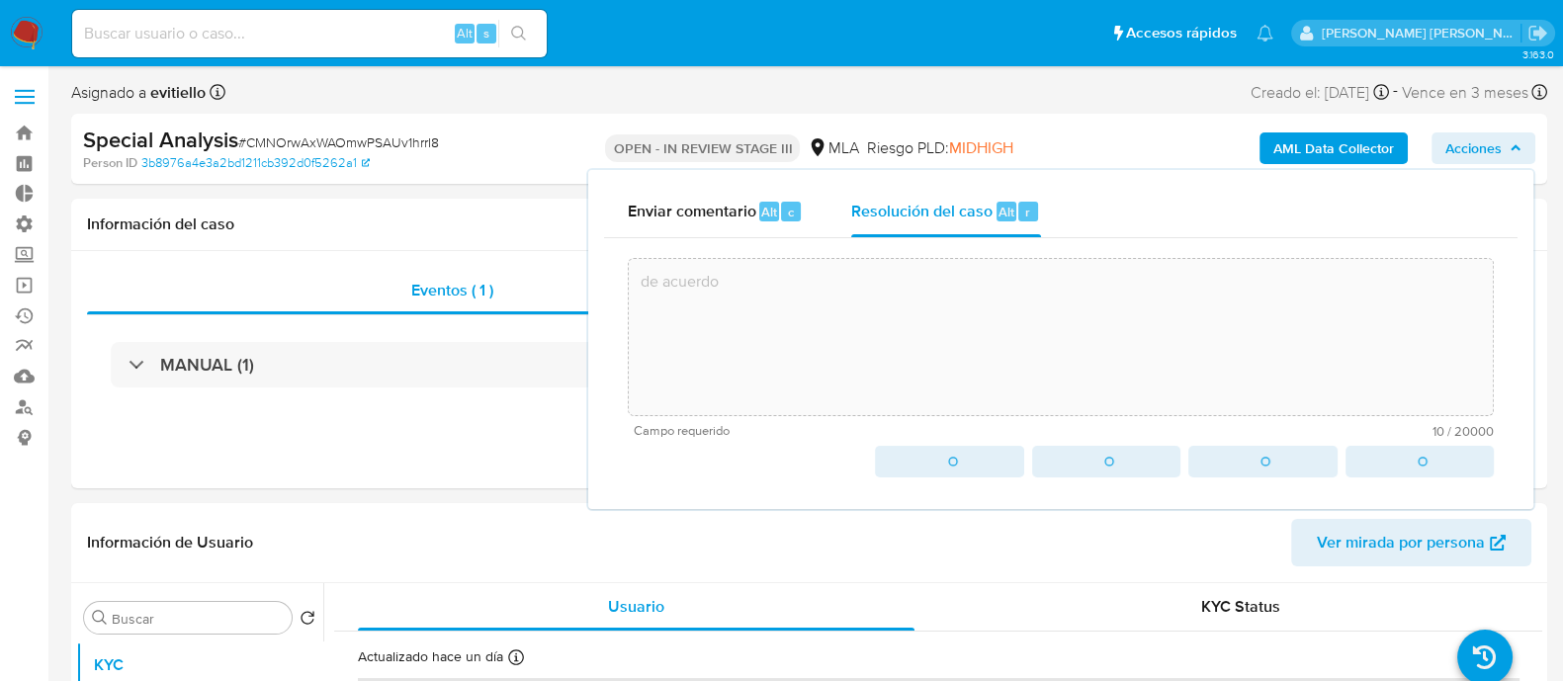
type textarea "de acuerdo"
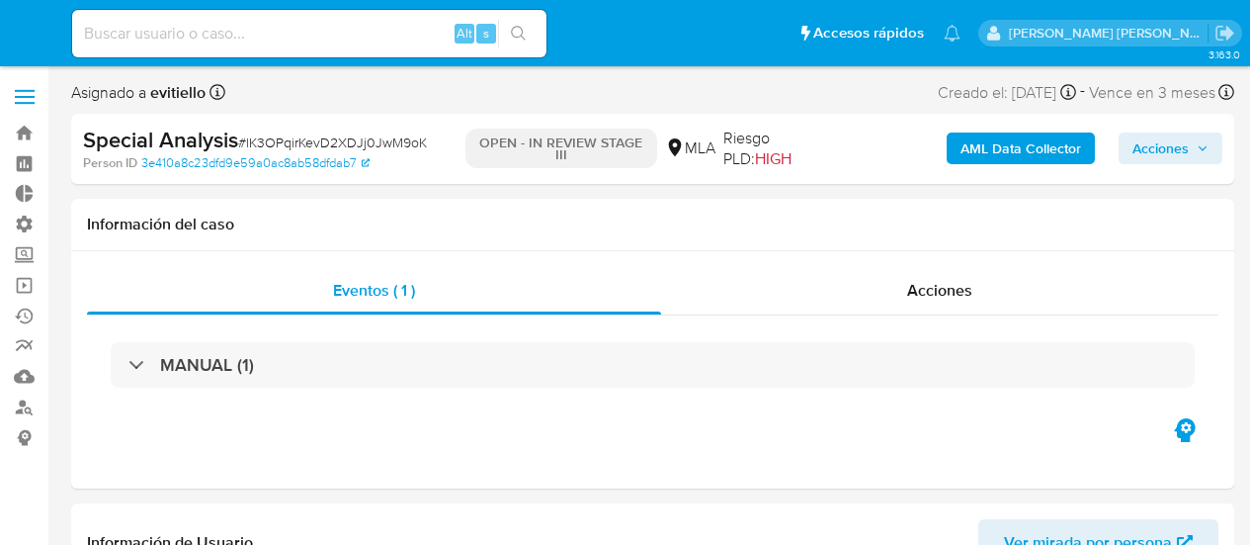
select select "10"
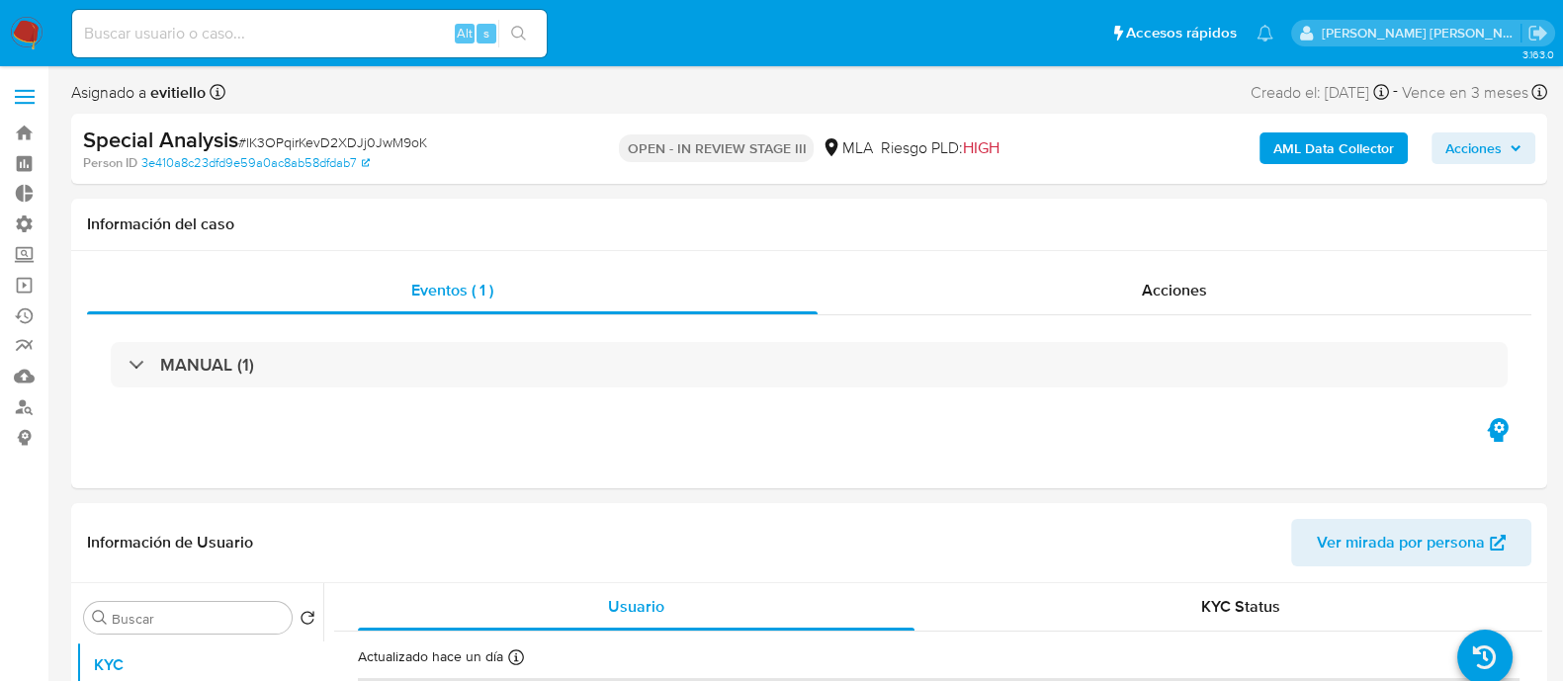
click at [1249, 151] on span "Acciones" at bounding box center [1473, 148] width 56 height 32
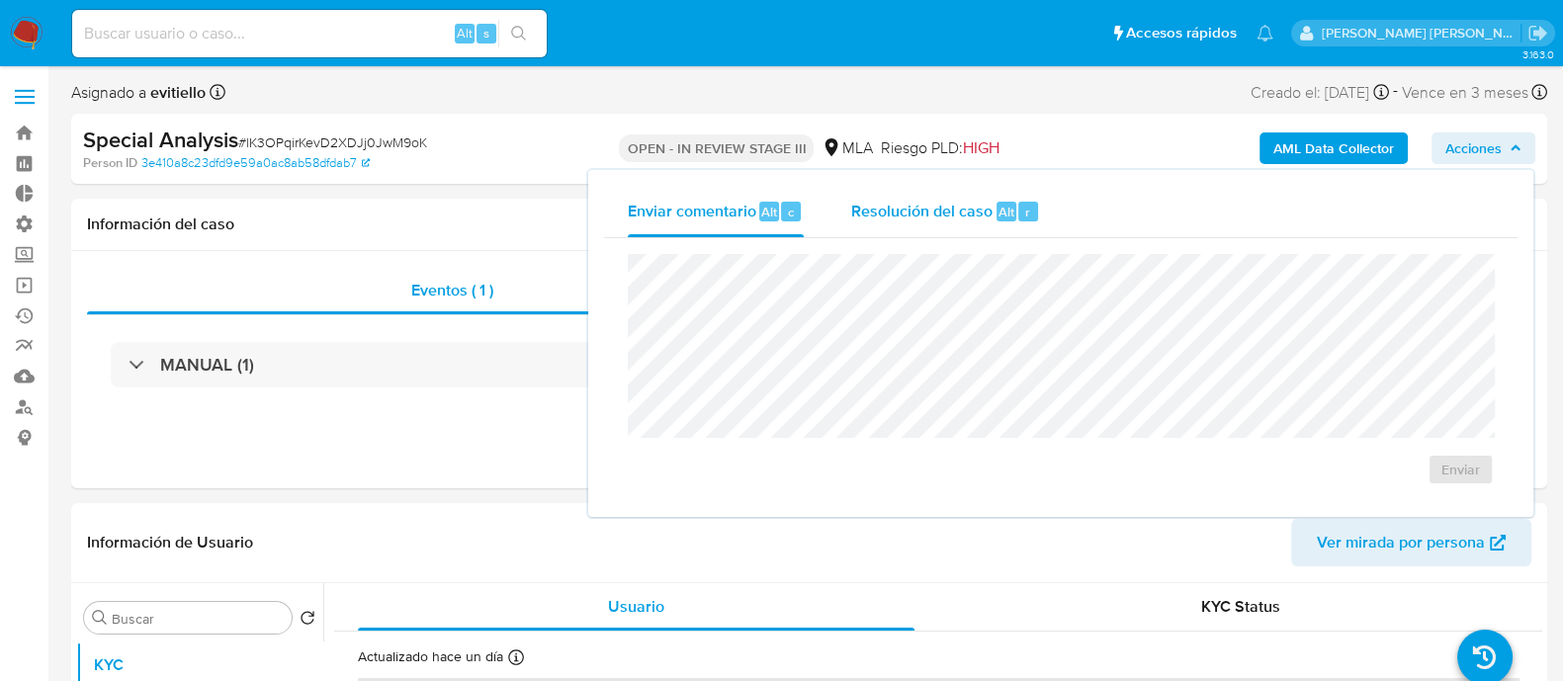
click at [985, 214] on span "Resolución del caso" at bounding box center [921, 211] width 141 height 23
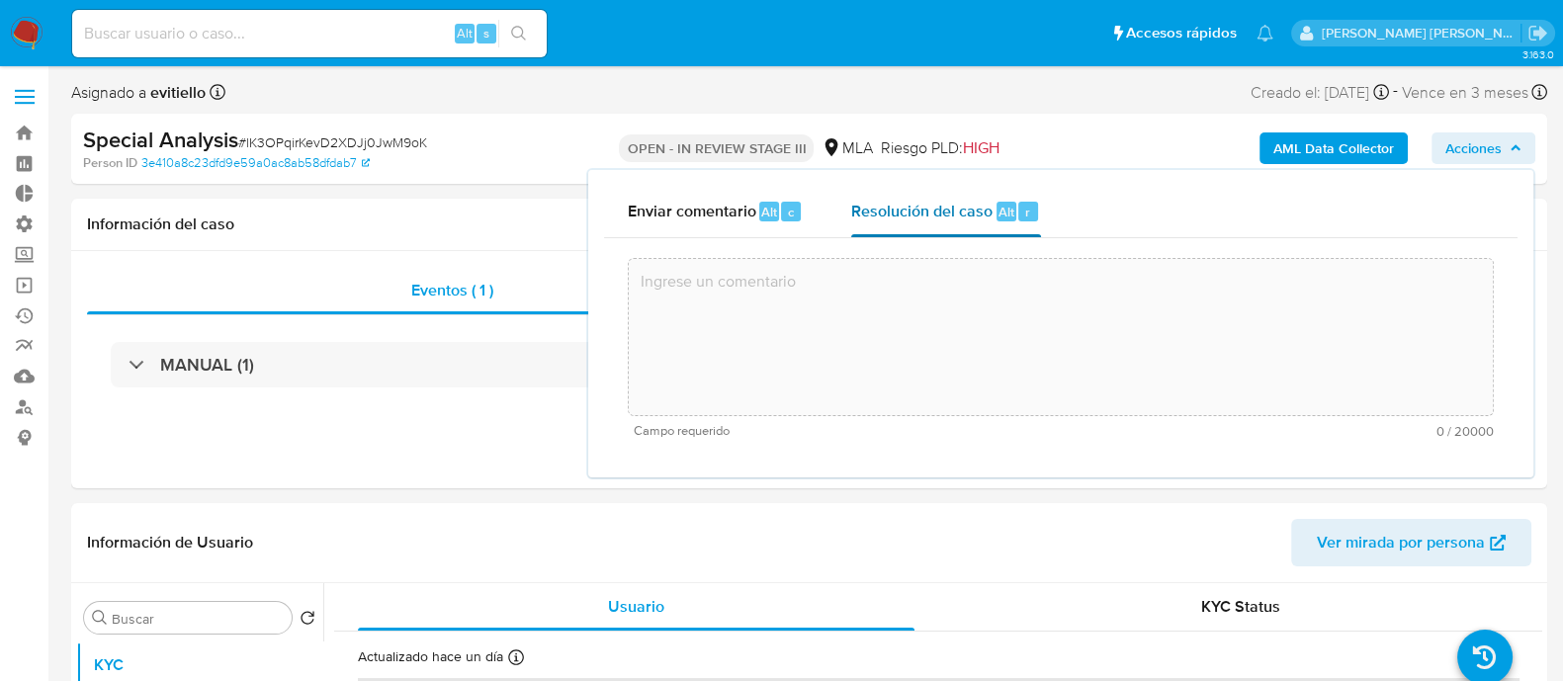
click at [957, 297] on textarea at bounding box center [1061, 337] width 864 height 158
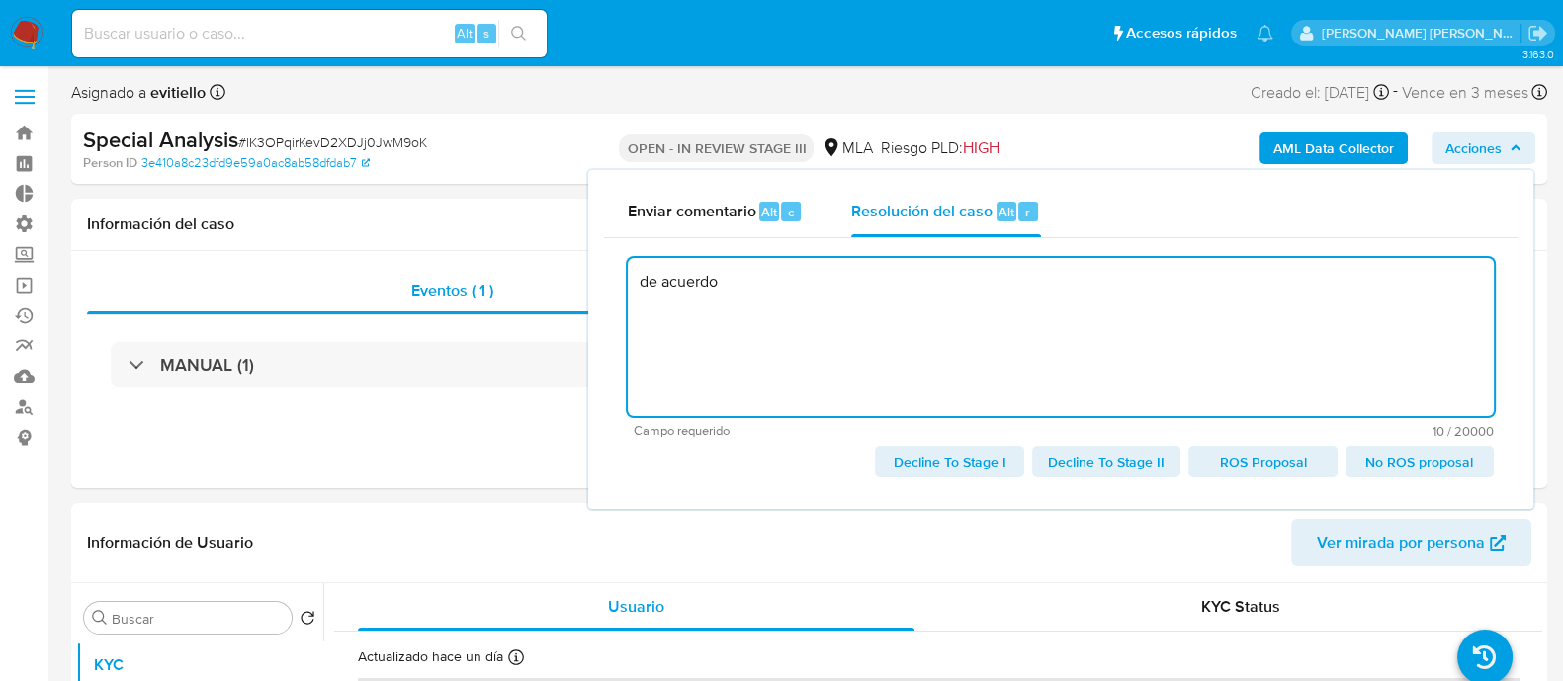
click at [1249, 452] on span "No ROS proposal" at bounding box center [1419, 462] width 121 height 28
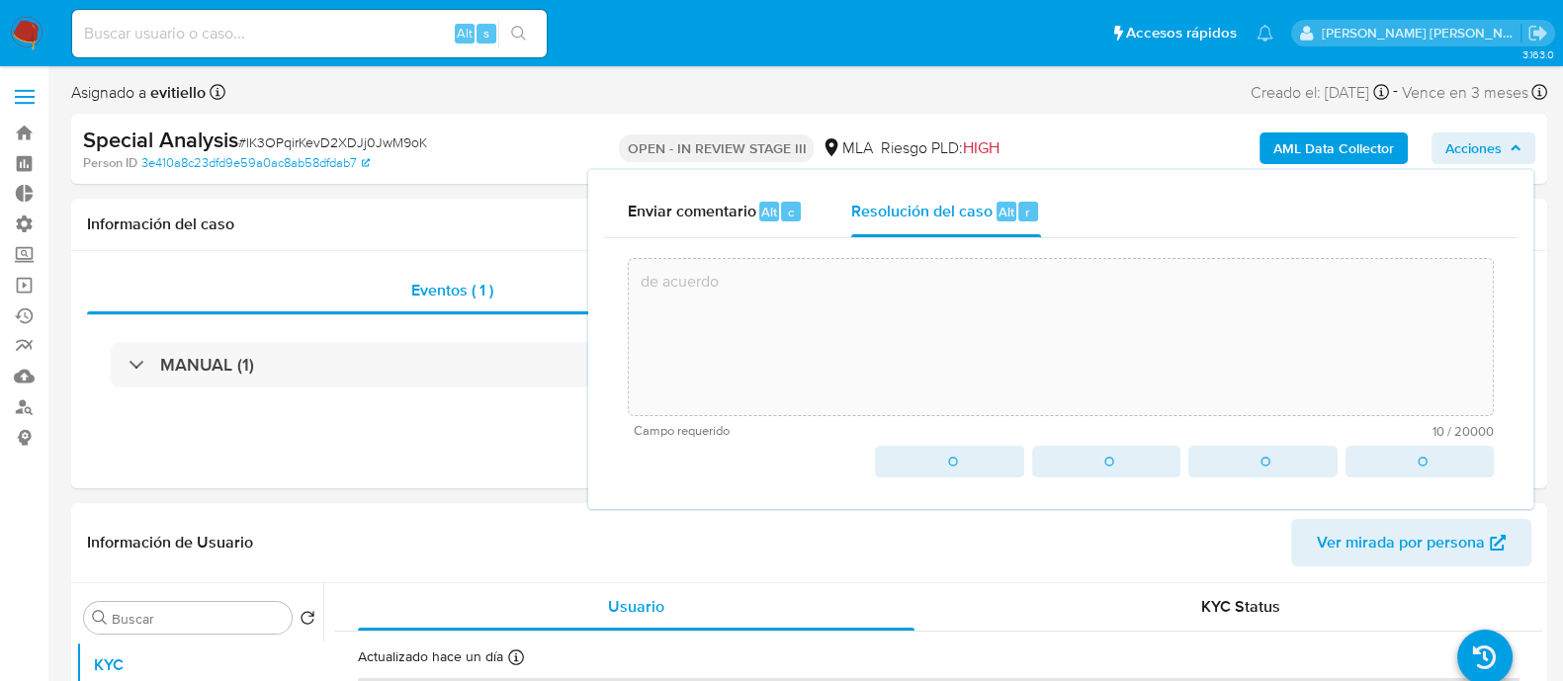
type textarea "de acuerdo"
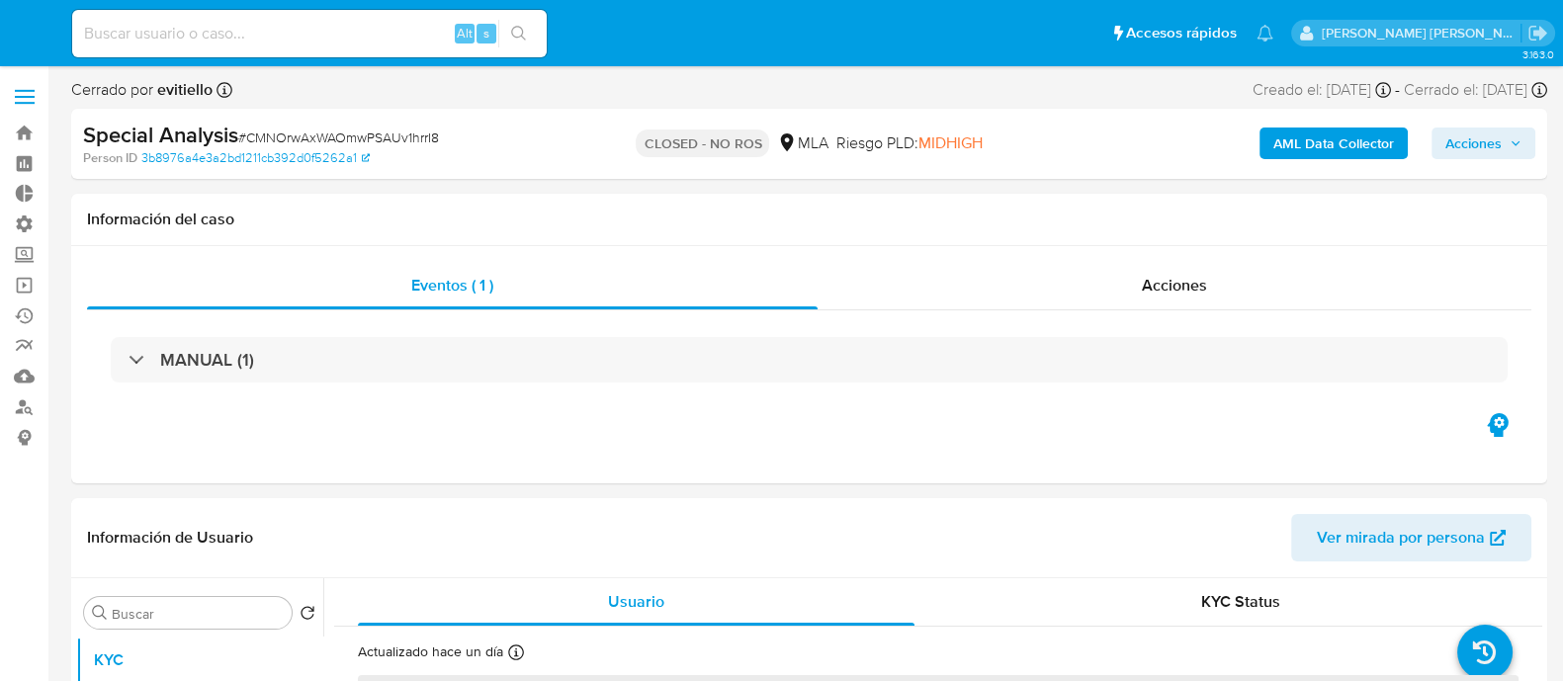
select select "10"
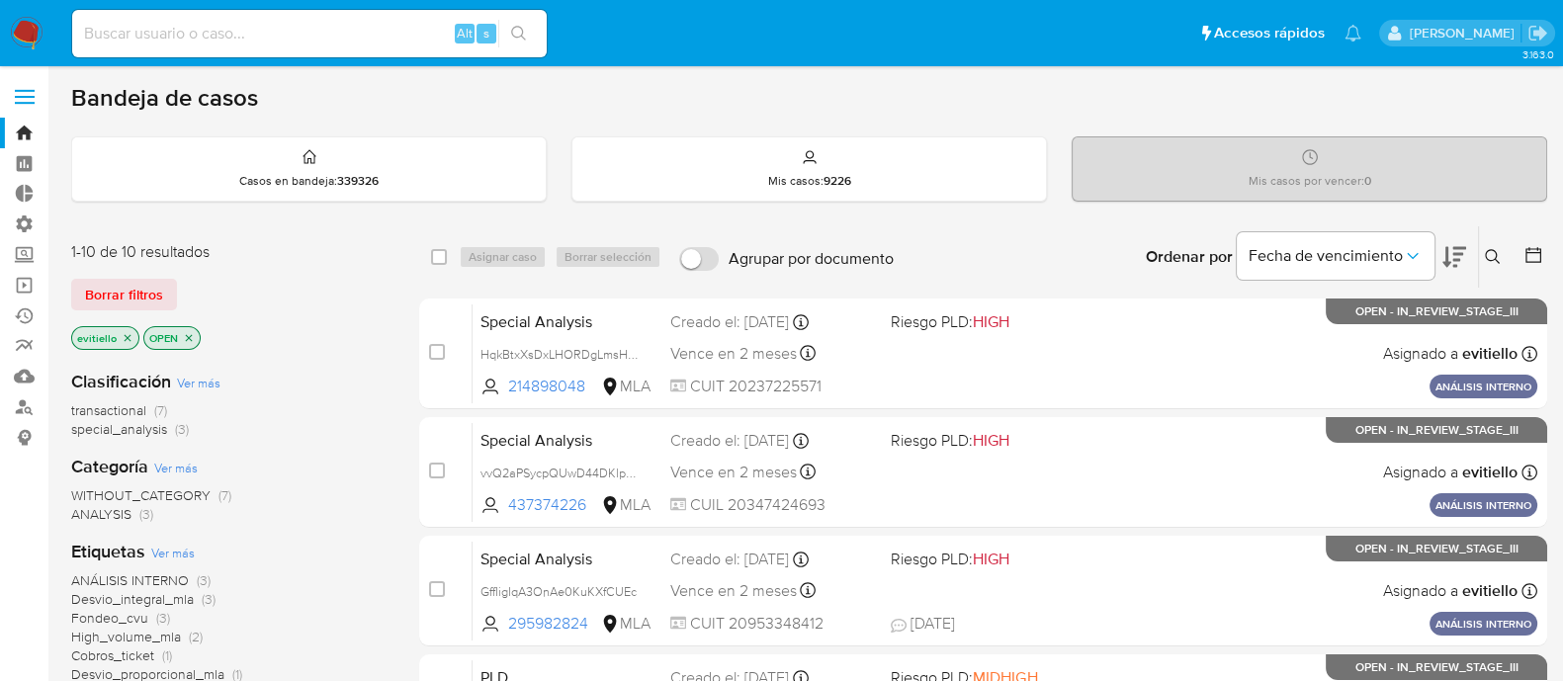
click at [183, 295] on div "Borrar filtros" at bounding box center [229, 295] width 316 height 32
click at [169, 295] on button "Borrar filtros" at bounding box center [124, 295] width 106 height 32
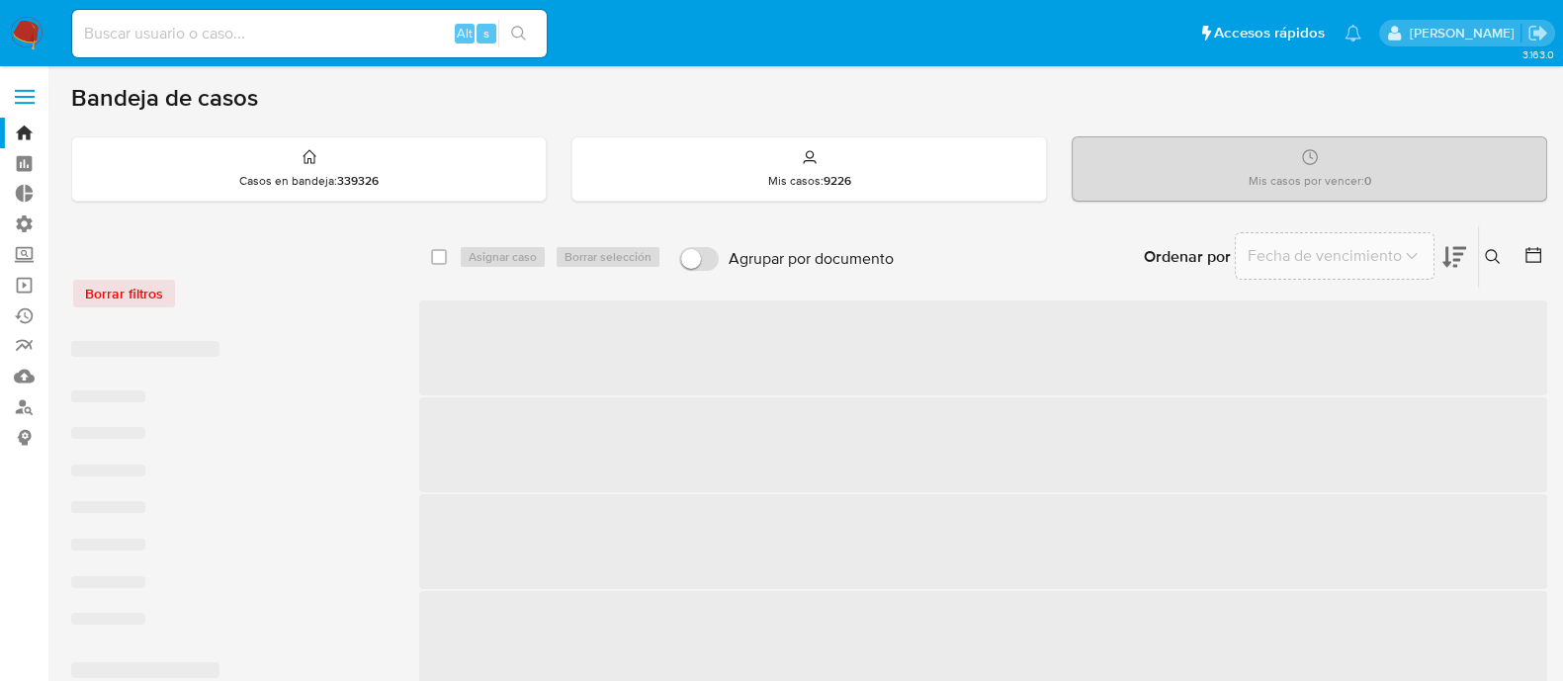
click at [1479, 255] on button at bounding box center [1495, 257] width 33 height 24
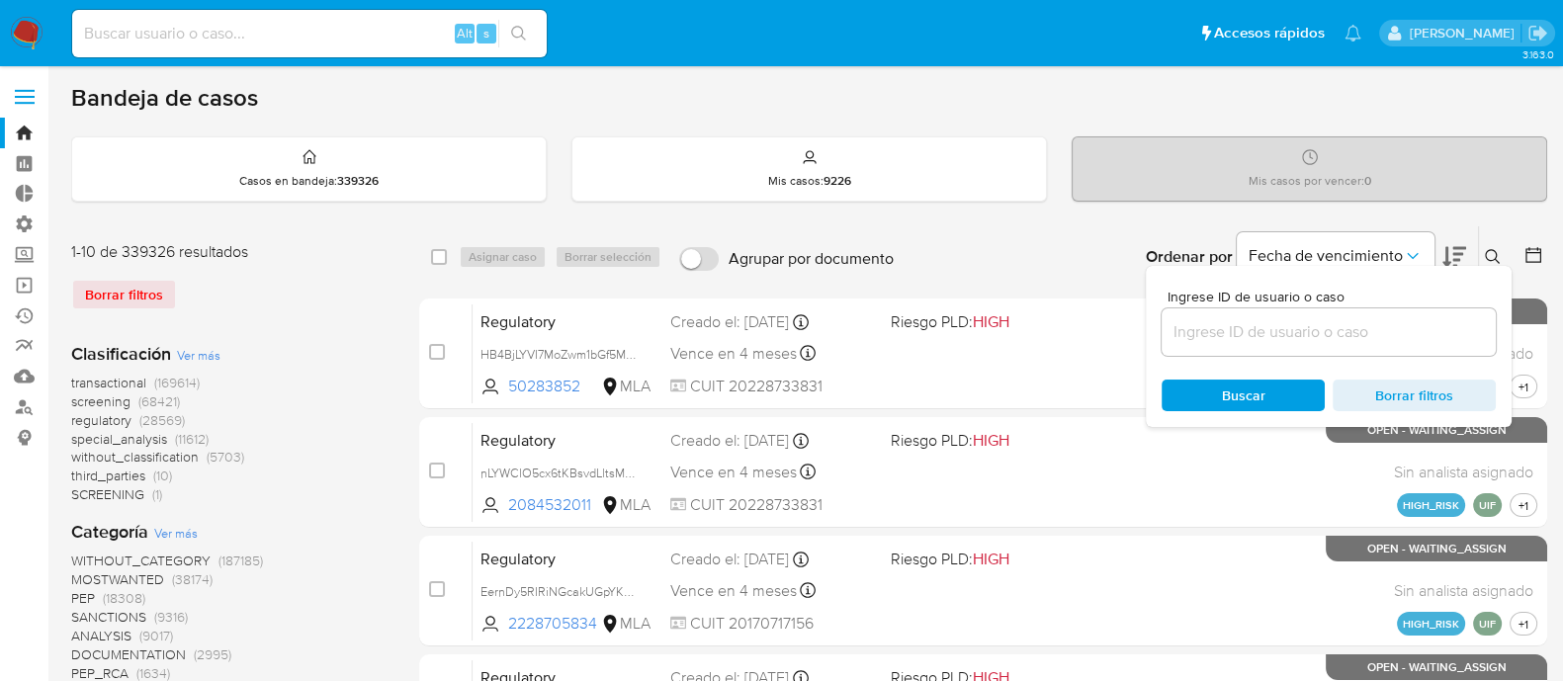
drag, startPoint x: 1421, startPoint y: 318, endPoint x: 1423, endPoint y: 328, distance: 10.1
click at [1421, 319] on input at bounding box center [1328, 332] width 334 height 26
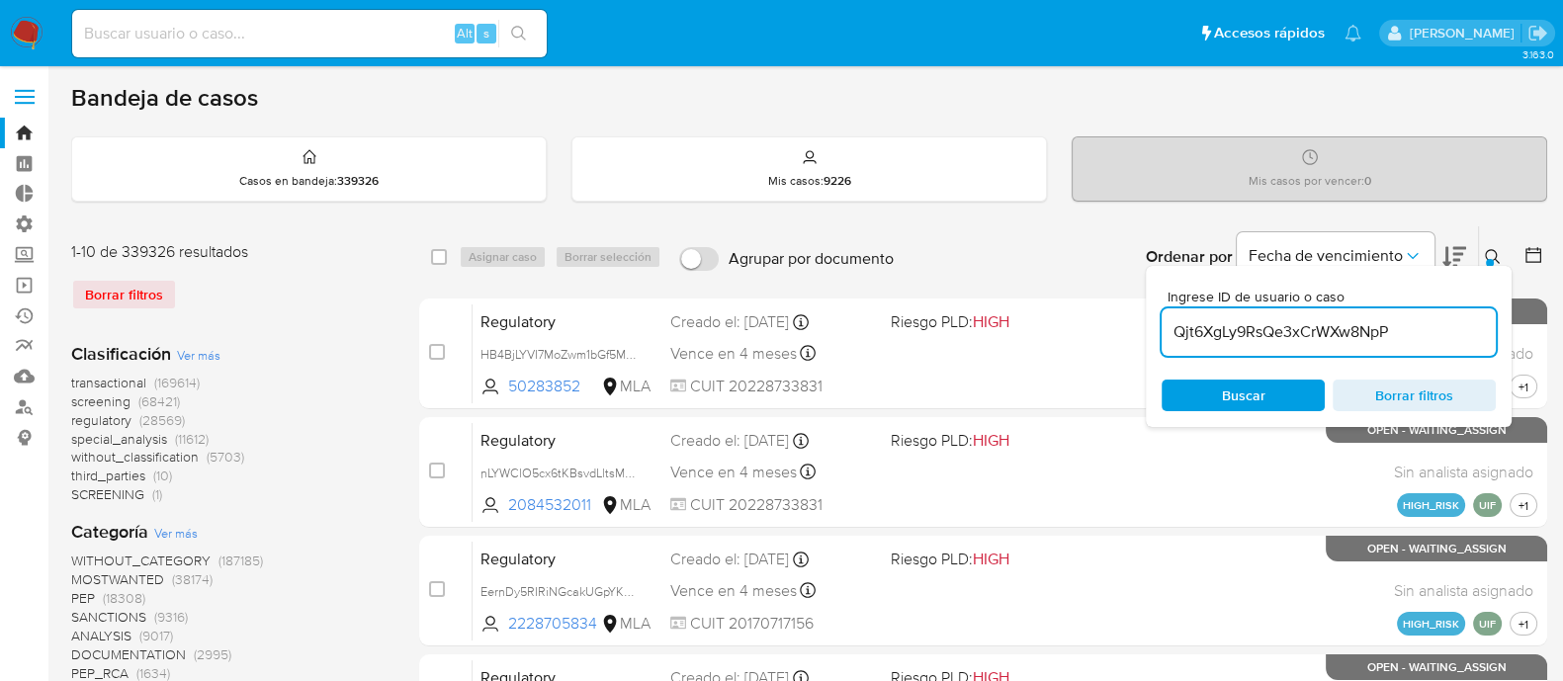
type input "Qjt6XgLy9RsQe3xCrWXw8NpP"
click at [1483, 263] on button at bounding box center [1495, 257] width 33 height 24
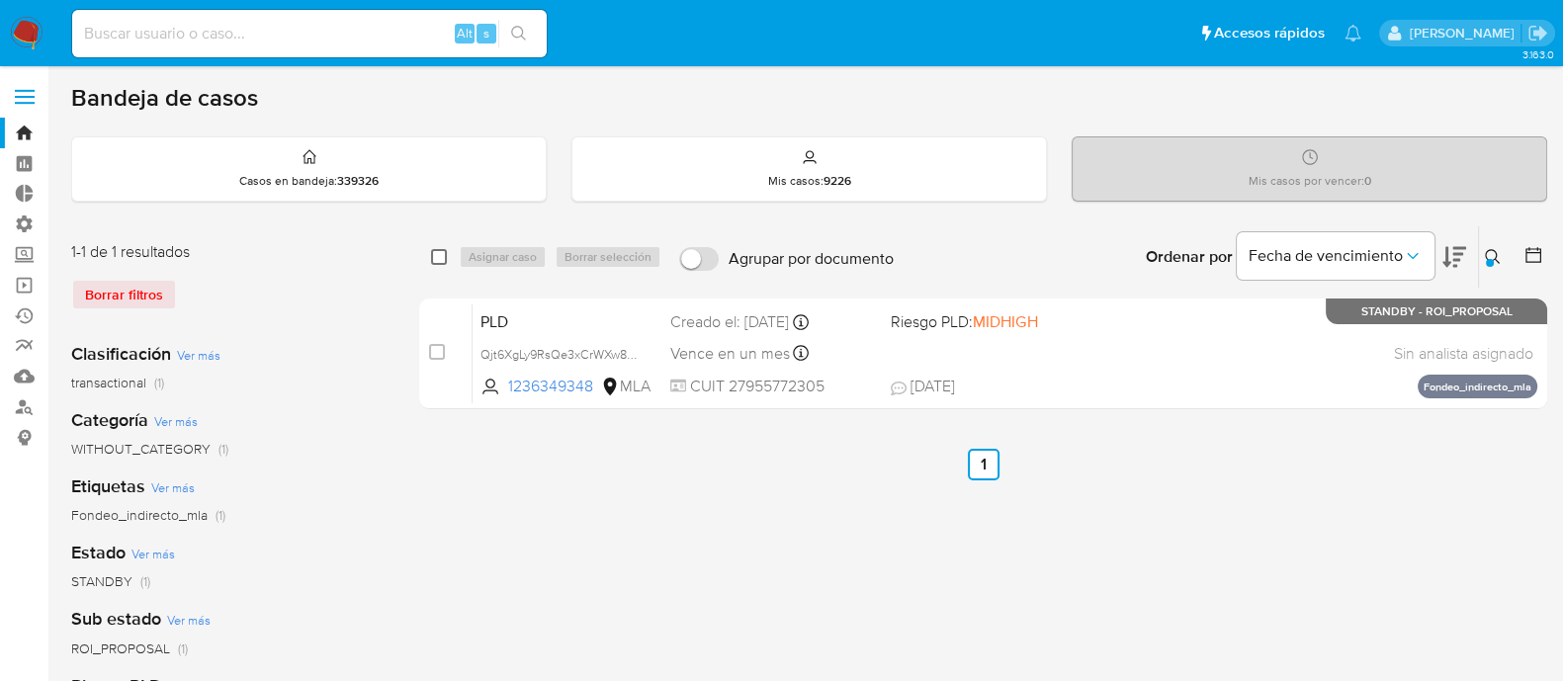
click at [439, 257] on input "checkbox" at bounding box center [439, 257] width 16 height 16
checkbox input "true"
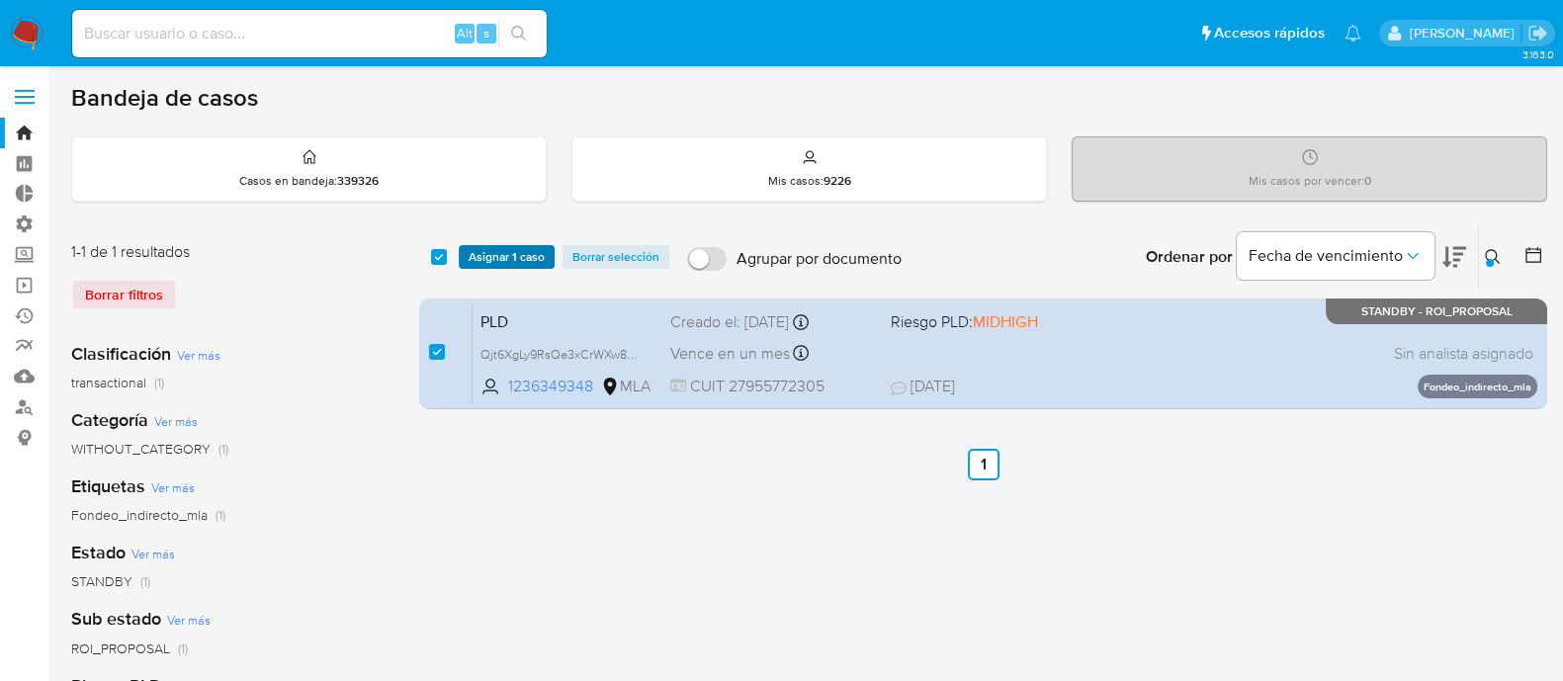
click at [515, 255] on span "Asignar 1 caso" at bounding box center [506, 257] width 76 height 20
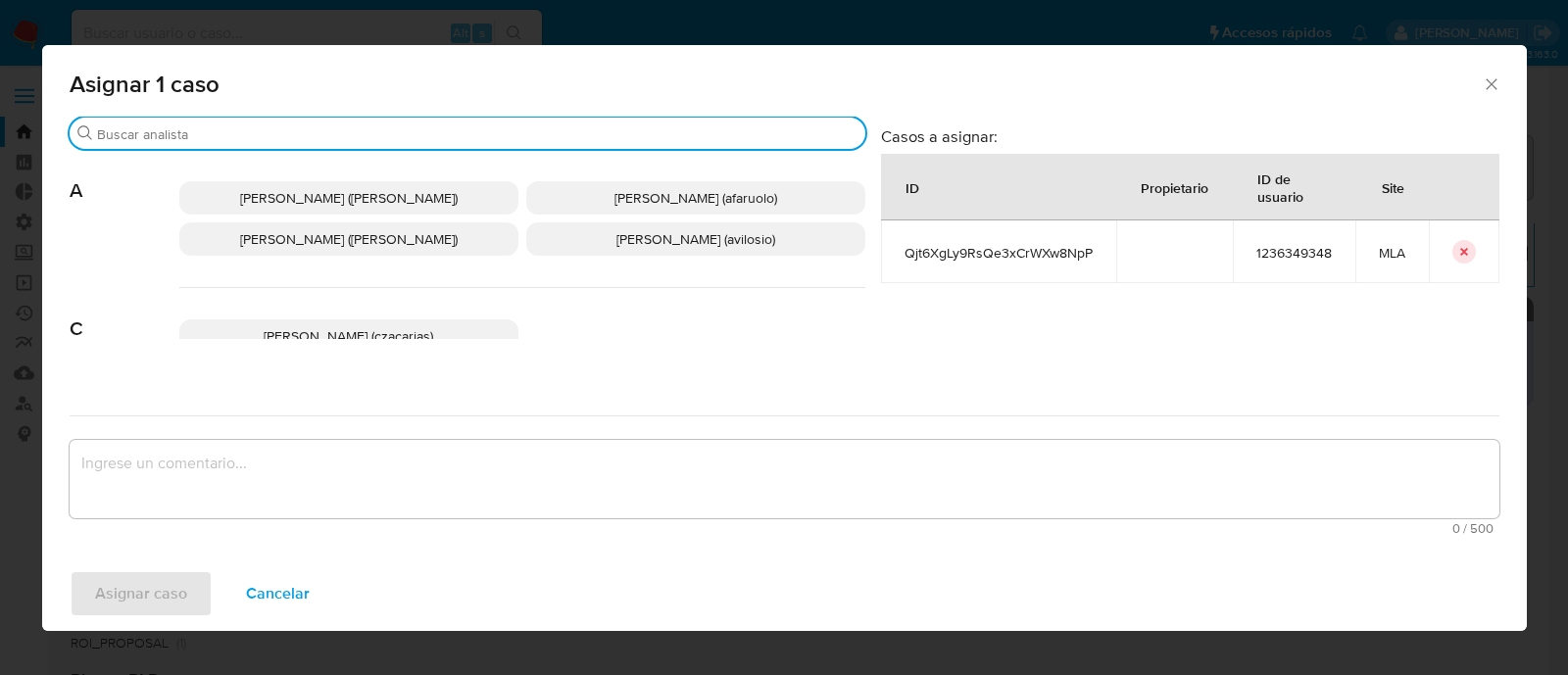
click at [162, 138] on input "Buscar" at bounding box center [477, 135] width 761 height 18
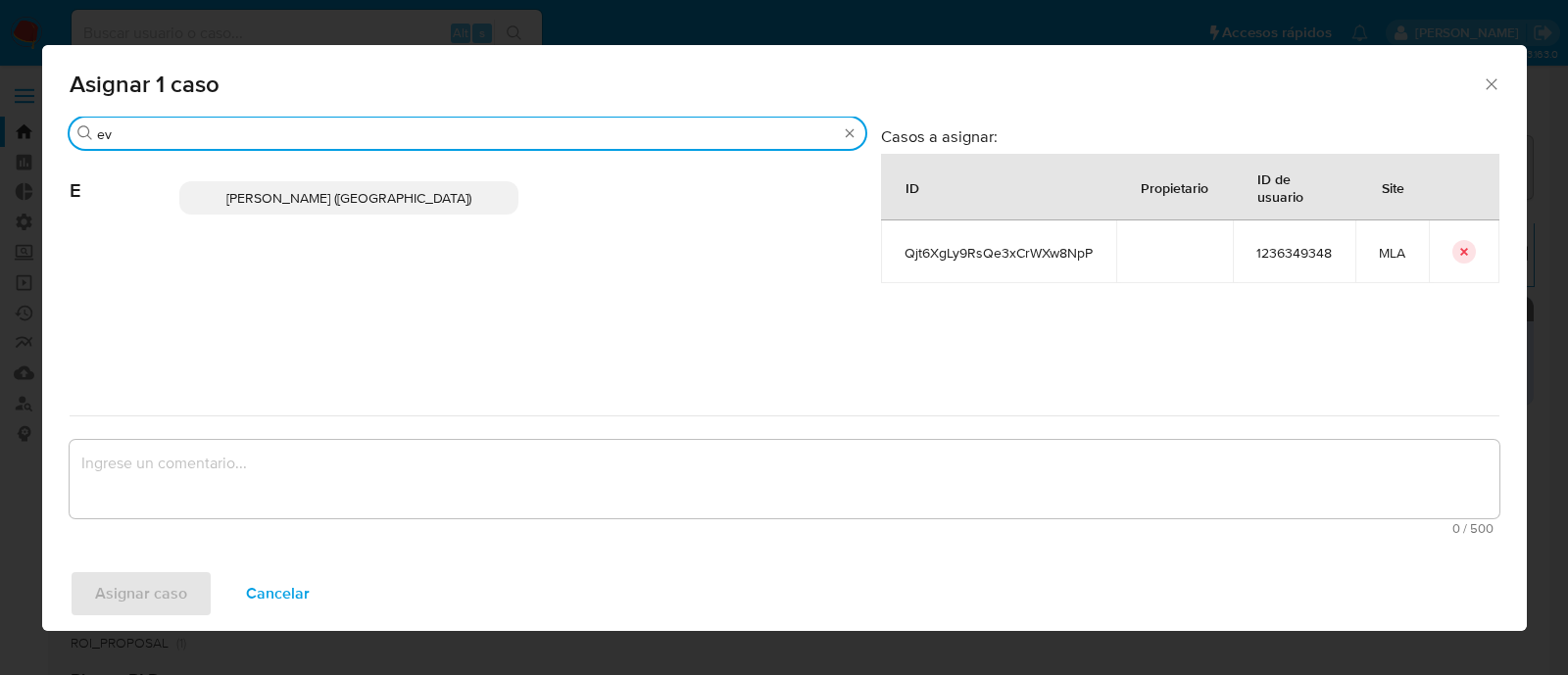
type input "ev"
click at [255, 188] on span "Emmanuel Hernan Vitiello (evitiello)" at bounding box center [348, 198] width 245 height 20
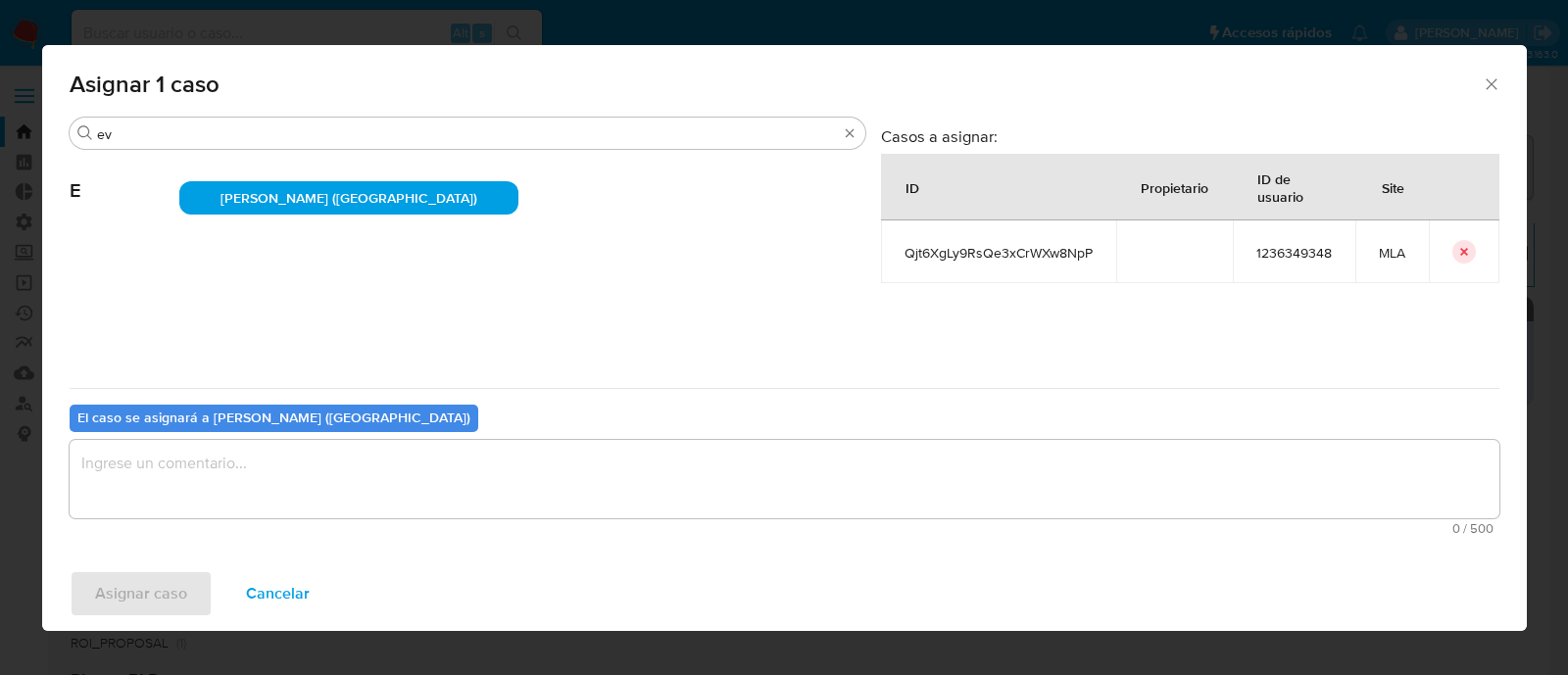
click at [215, 476] on textarea "assign-modal" at bounding box center [784, 479] width 1430 height 78
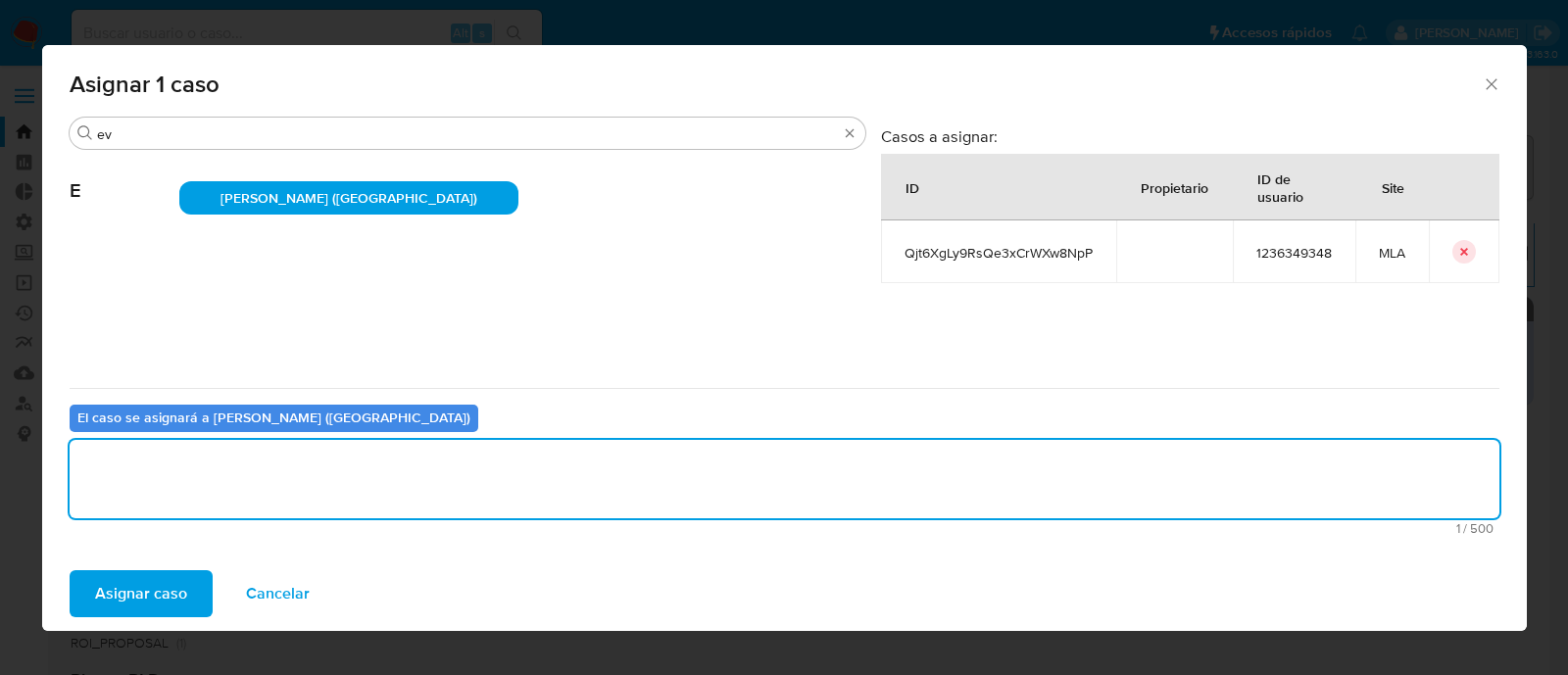
click at [151, 627] on div "Asignar caso Cancelar" at bounding box center [784, 593] width 1485 height 74
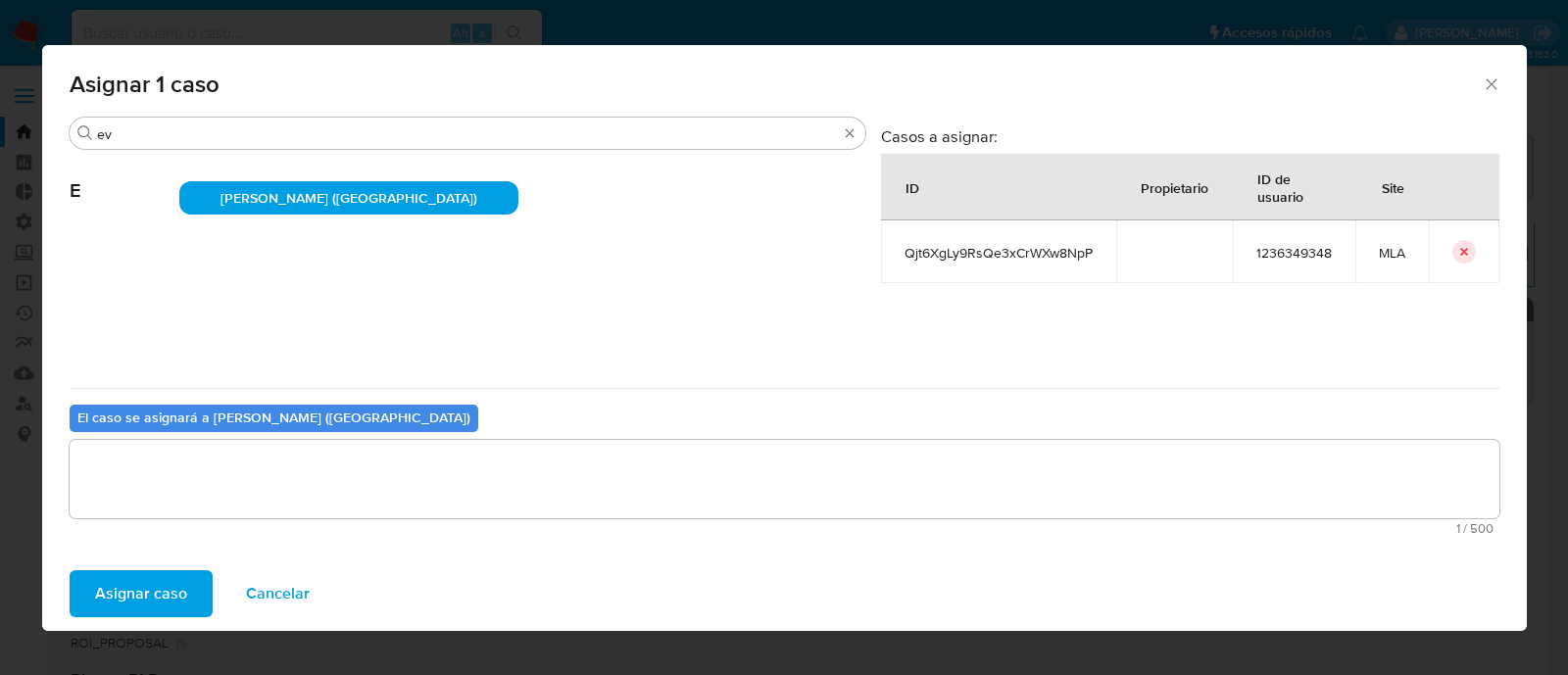
click at [158, 599] on span "Asignar caso" at bounding box center [141, 593] width 92 height 43
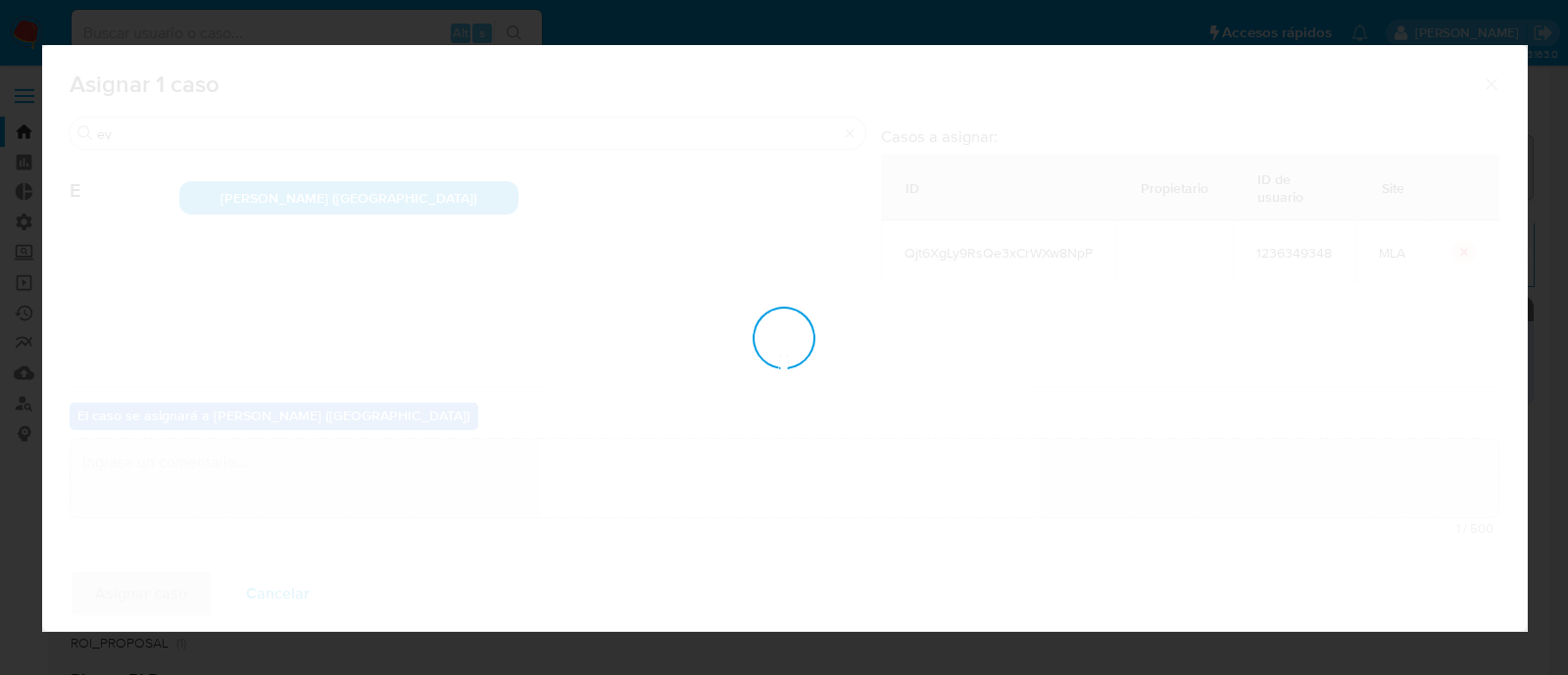
checkbox input "false"
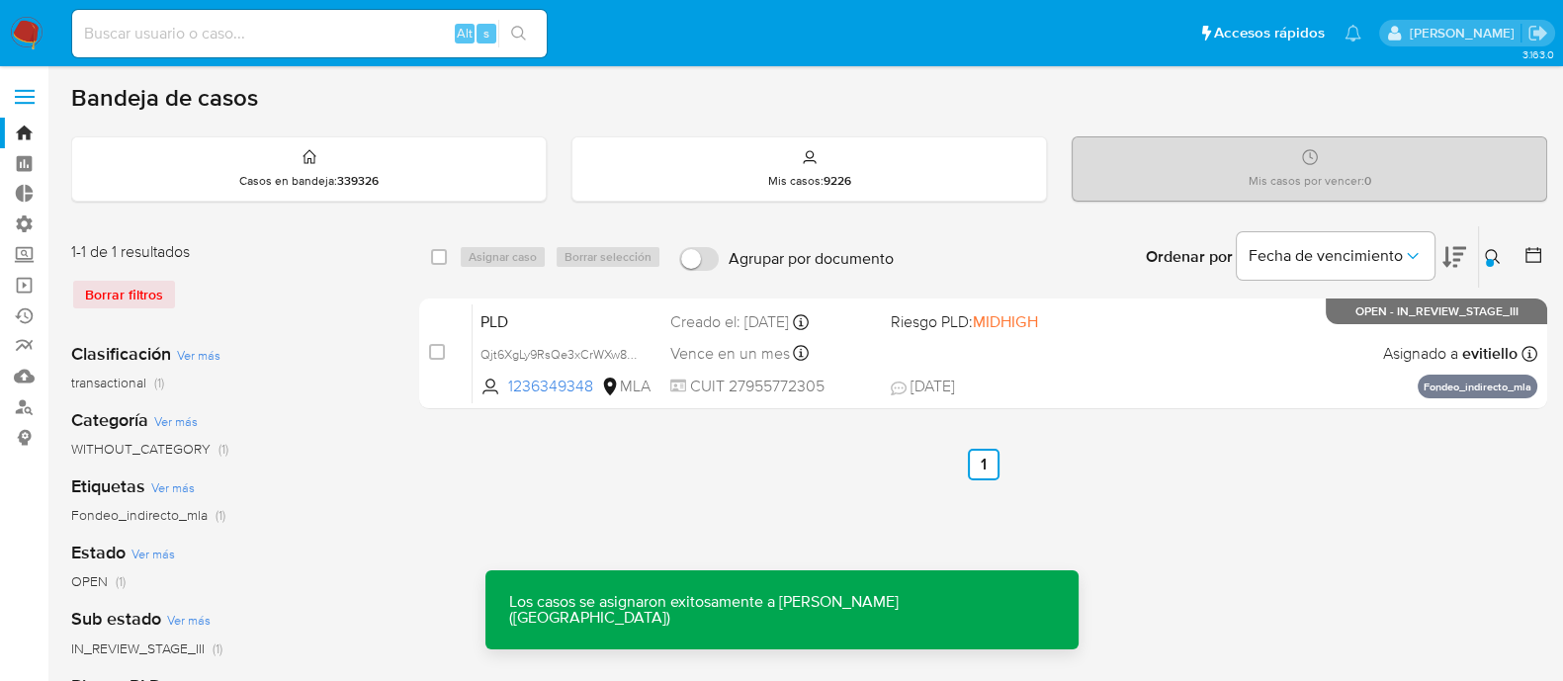
click at [1102, 355] on div "PLD Qjt6XgLy9RsQe3xCrWXw8NpP 1236349348 MLA Riesgo PLD: MIDHIGH Creado el: 12/0…" at bounding box center [1004, 353] width 1064 height 100
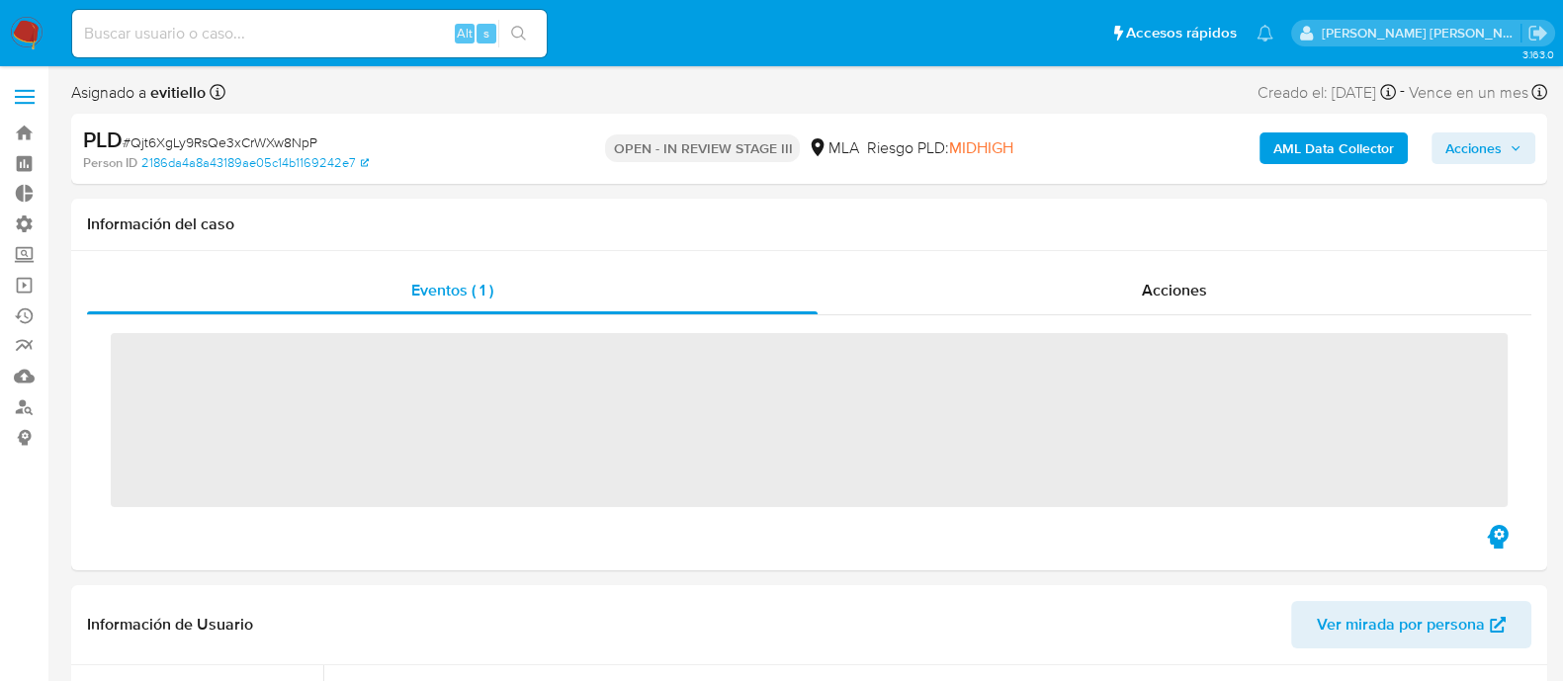
click at [1481, 151] on span "Acciones" at bounding box center [1473, 148] width 56 height 32
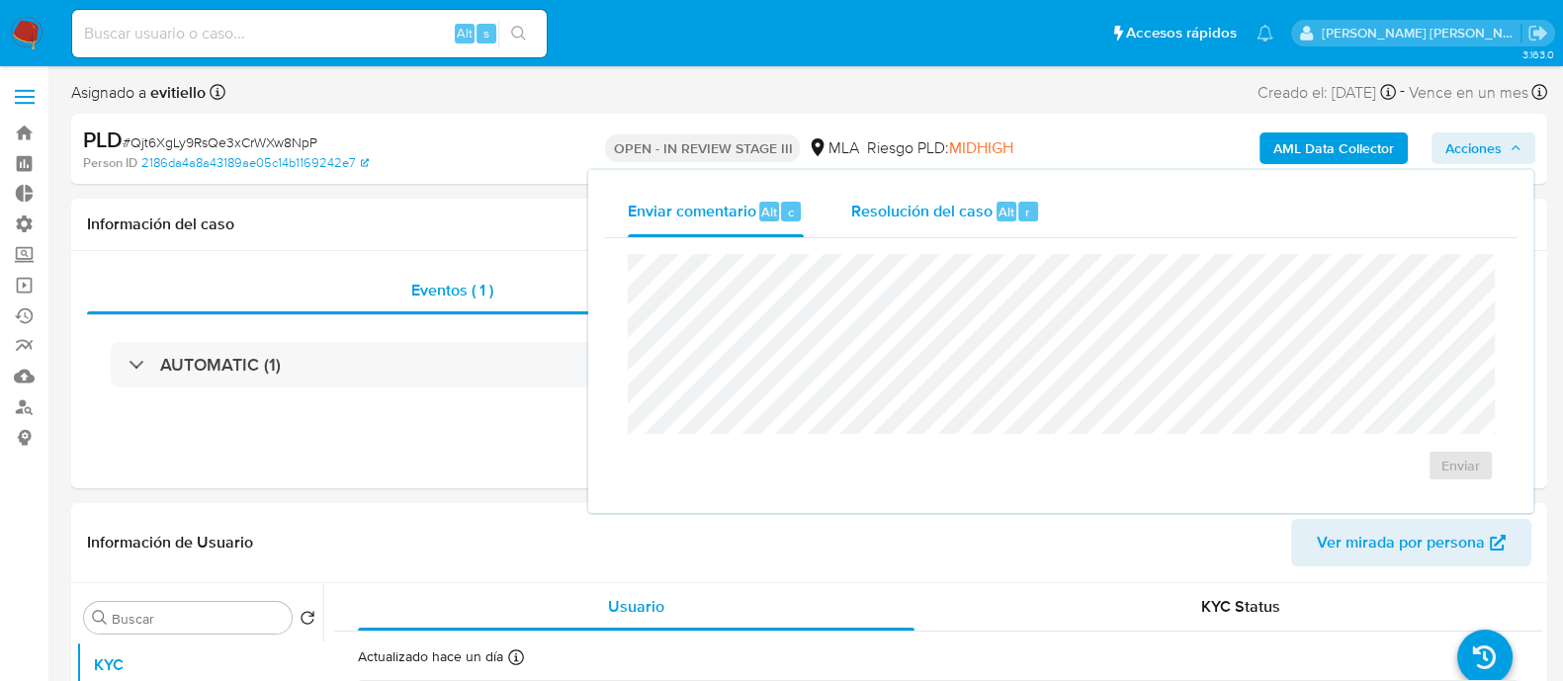
click at [904, 208] on span "Resolución del caso" at bounding box center [921, 211] width 141 height 23
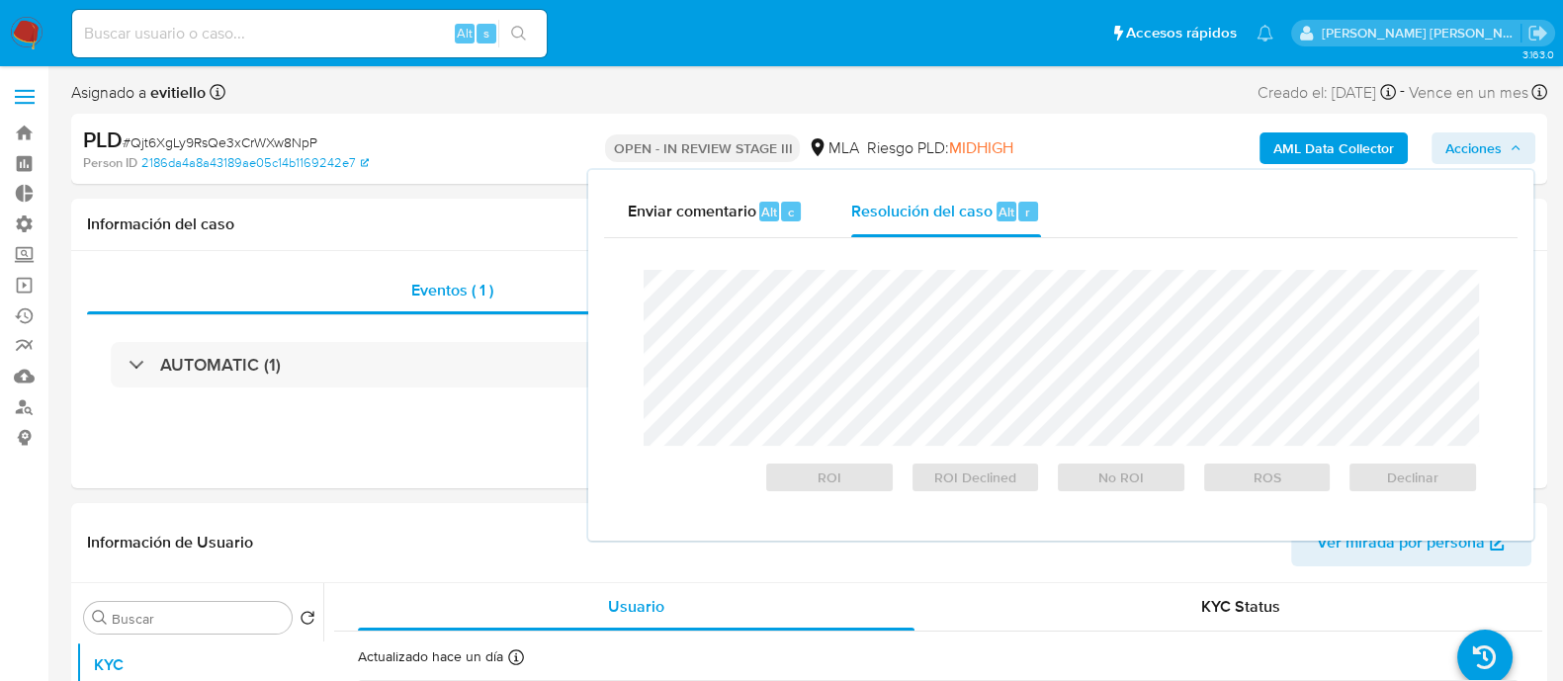
select select "10"
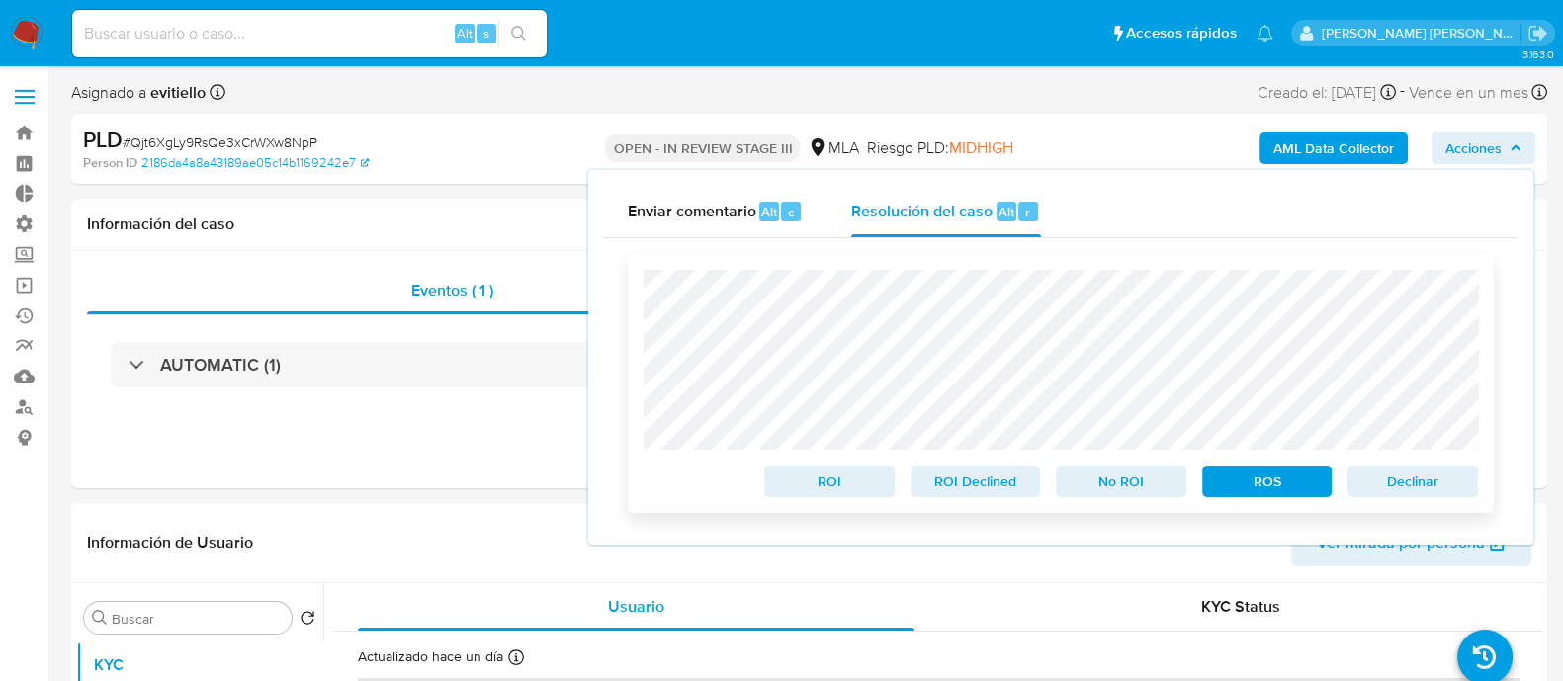
click at [1438, 467] on div "Declinar" at bounding box center [1408, 478] width 138 height 40
click at [1411, 486] on span "Declinar" at bounding box center [1412, 481] width 103 height 28
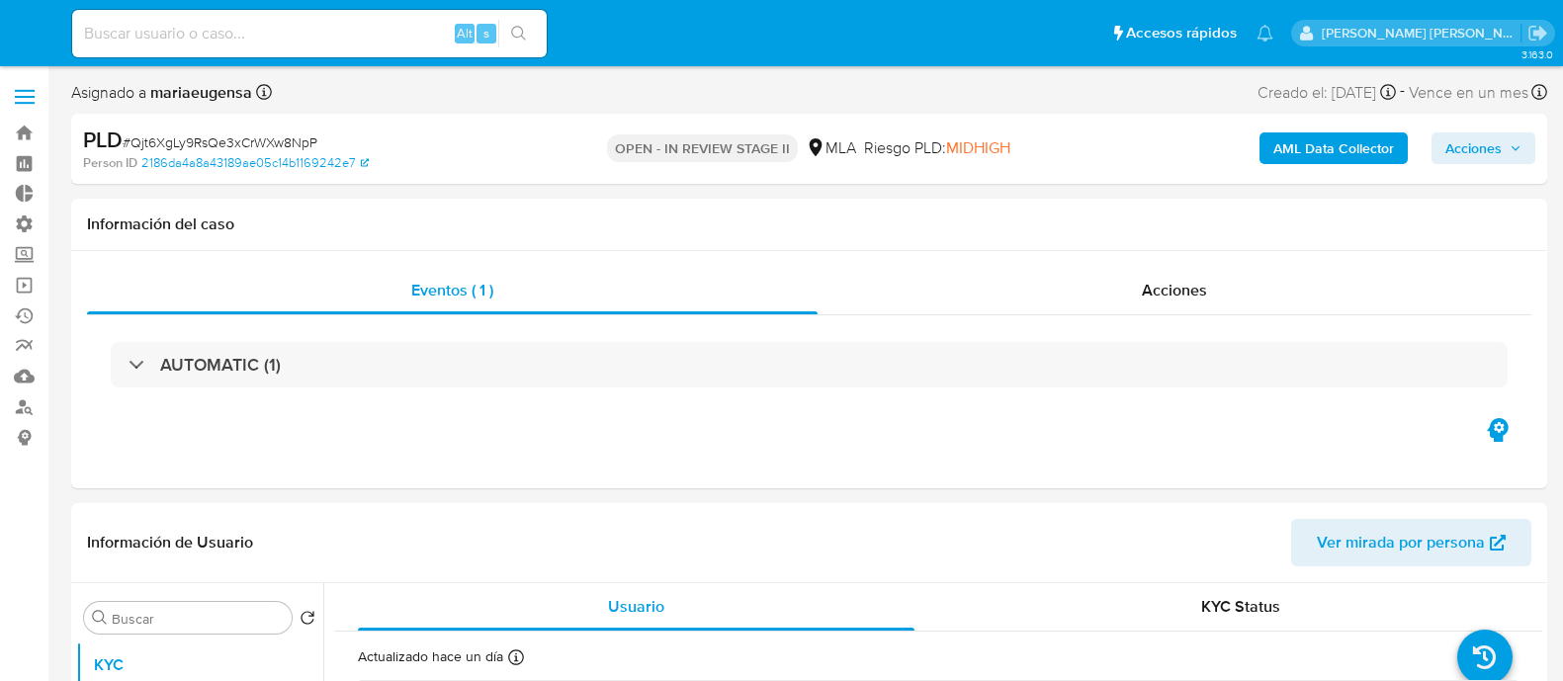
select select "10"
